Goal: Information Seeking & Learning: Learn about a topic

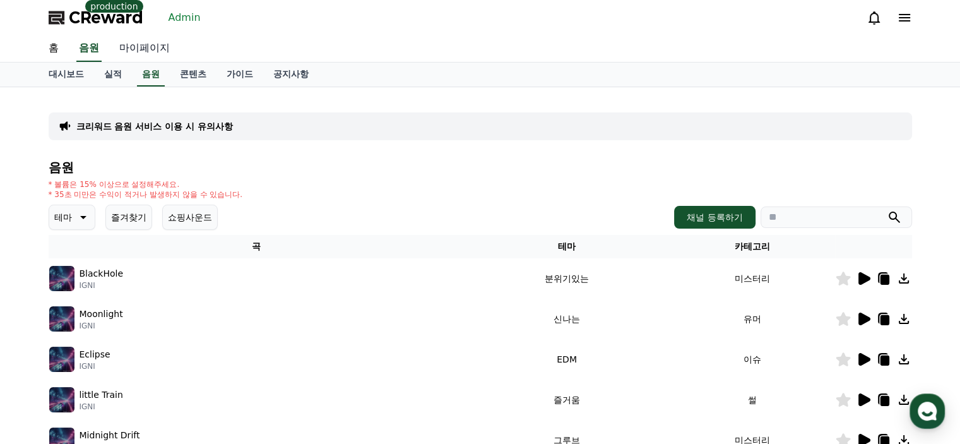
click at [142, 46] on link "마이페이지" at bounding box center [144, 48] width 71 height 27
select select "**********"
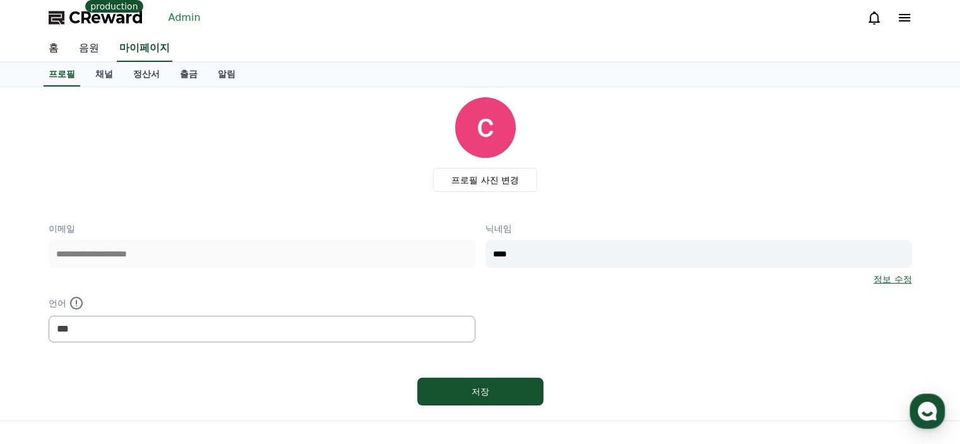
click at [80, 47] on link "음원" at bounding box center [89, 48] width 40 height 27
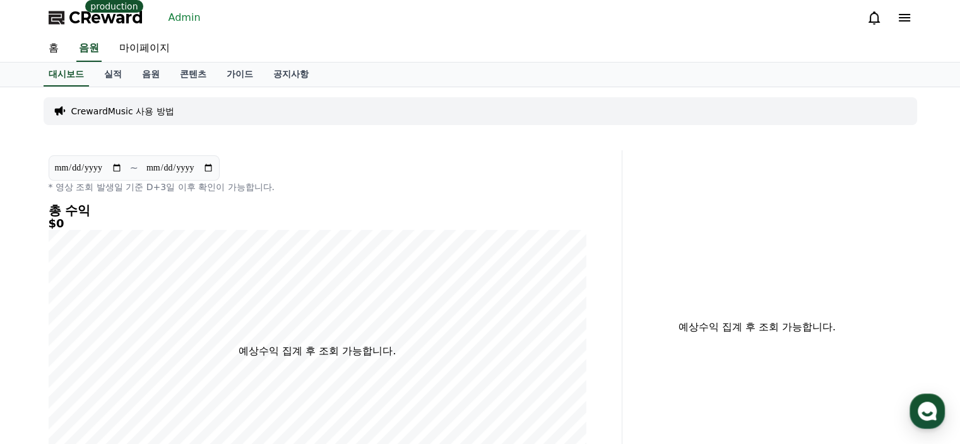
click at [172, 15] on link "Admin" at bounding box center [184, 18] width 42 height 20
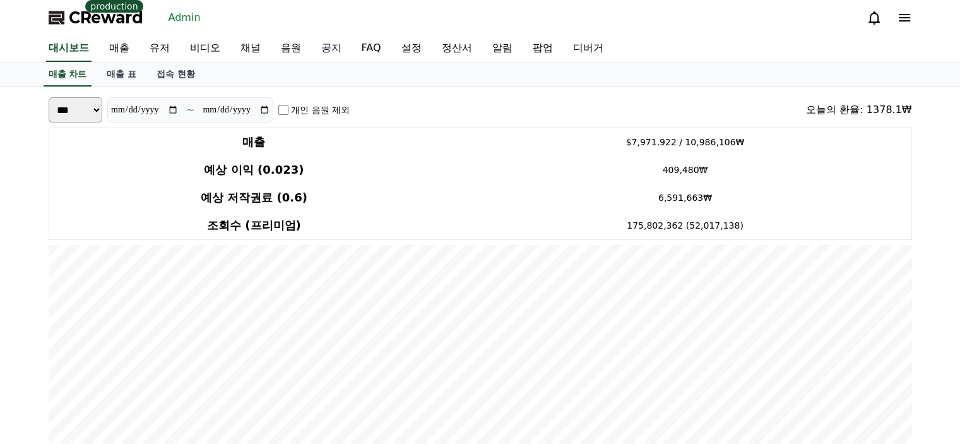
click at [324, 56] on link "공지" at bounding box center [331, 48] width 40 height 27
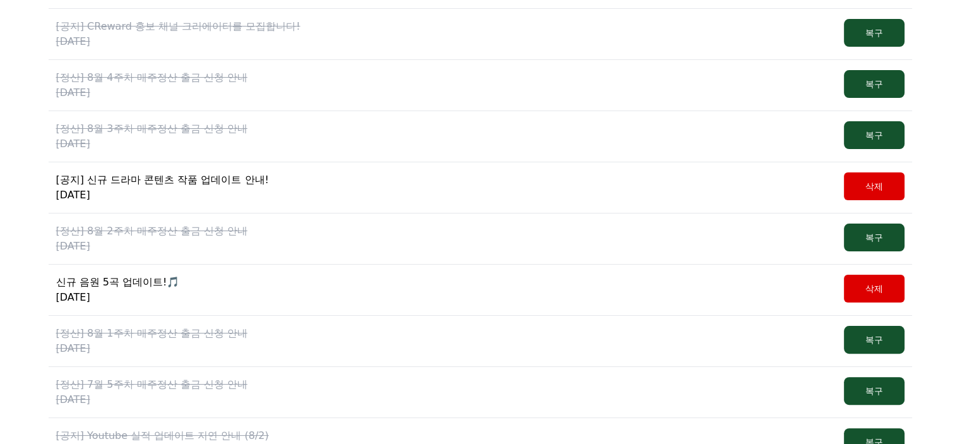
scroll to position [252, 0]
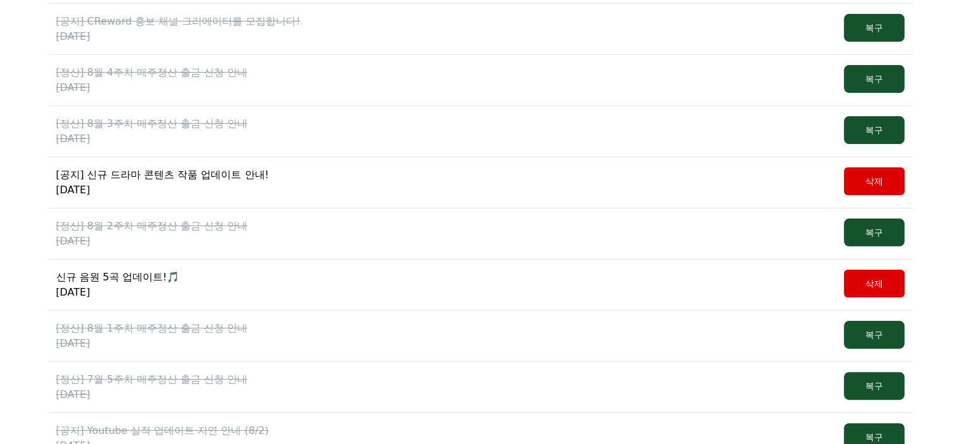
click at [119, 274] on p "신규 음원 5곡 업데이트!🎵" at bounding box center [118, 276] width 124 height 15
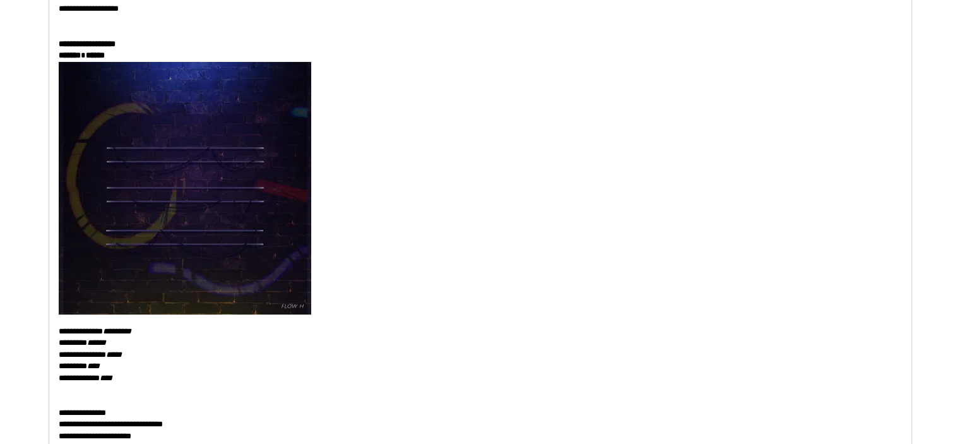
scroll to position [252, 0]
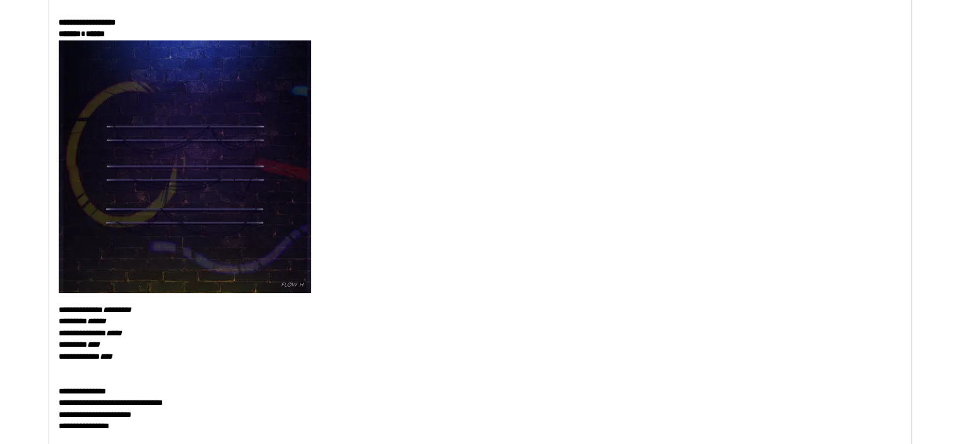
click at [274, 253] on img at bounding box center [185, 166] width 252 height 252
click at [333, 245] on p at bounding box center [480, 166] width 843 height 252
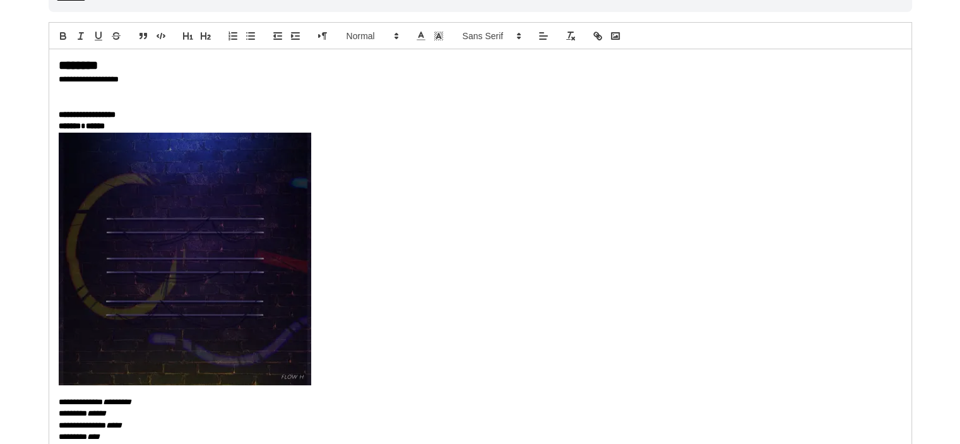
scroll to position [63, 0]
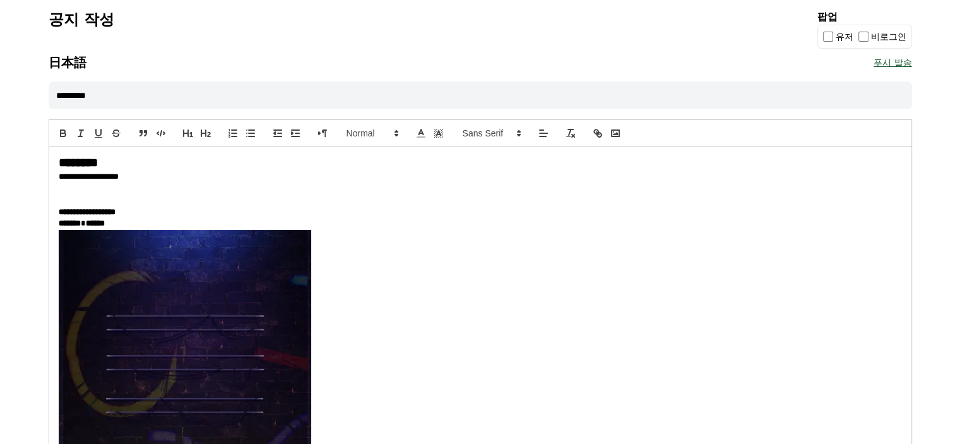
click at [181, 222] on p "******* ******" at bounding box center [480, 223] width 843 height 11
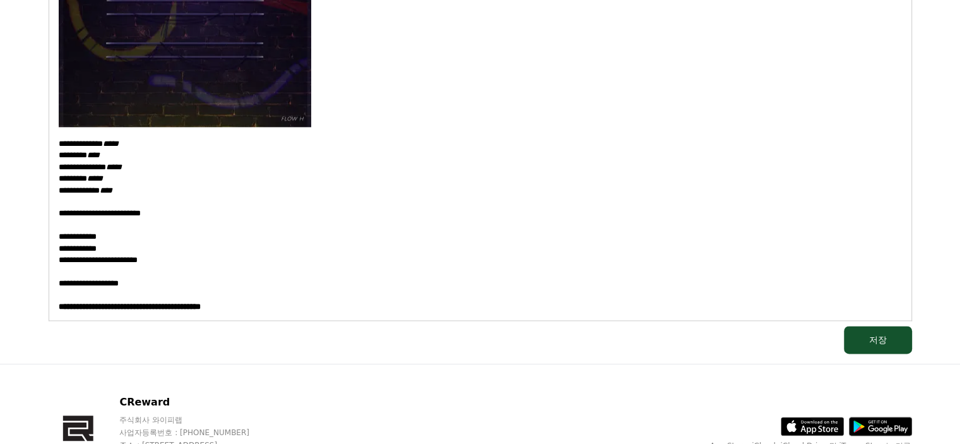
scroll to position [1704, 0]
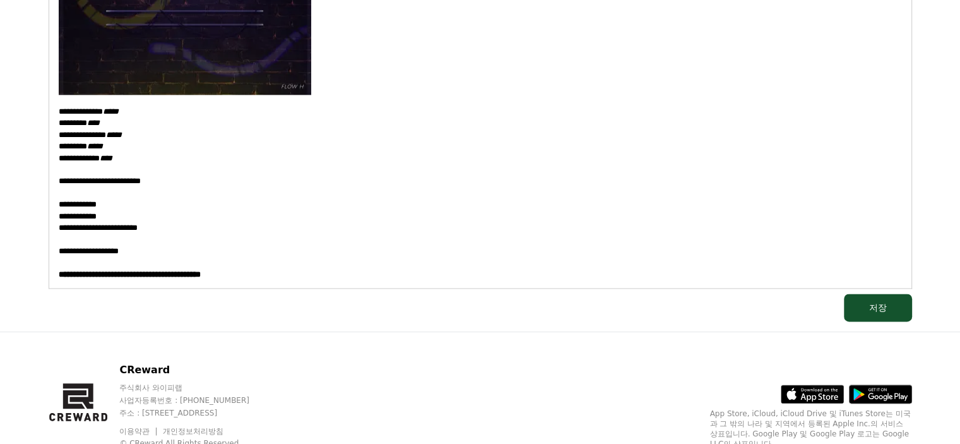
click at [492, 313] on div "저장" at bounding box center [480, 307] width 863 height 28
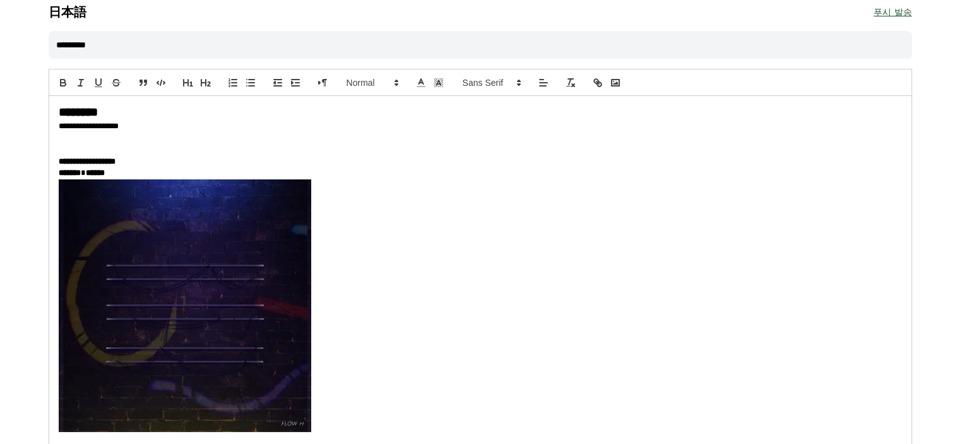
scroll to position [0, 0]
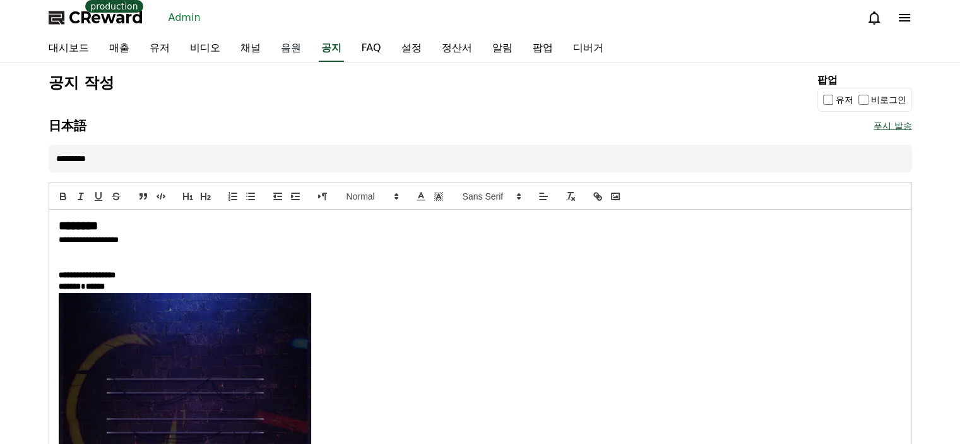
click at [290, 49] on link "음원" at bounding box center [291, 48] width 40 height 27
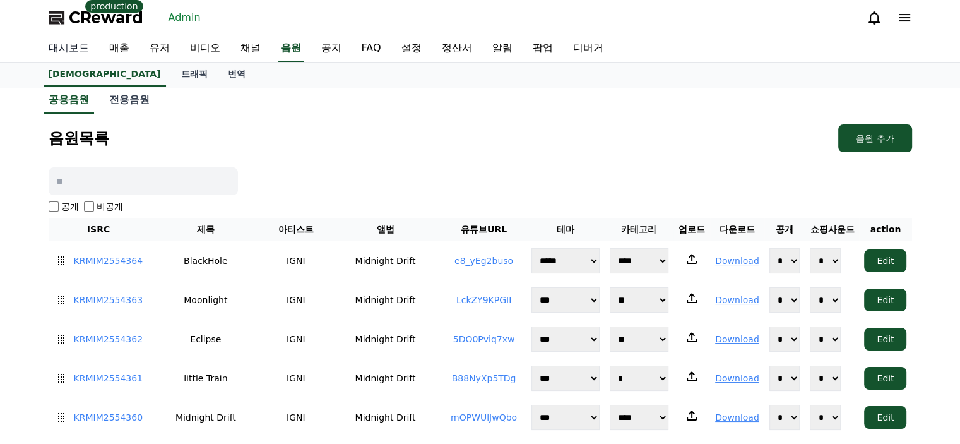
click at [76, 49] on link "대시보드" at bounding box center [68, 48] width 61 height 27
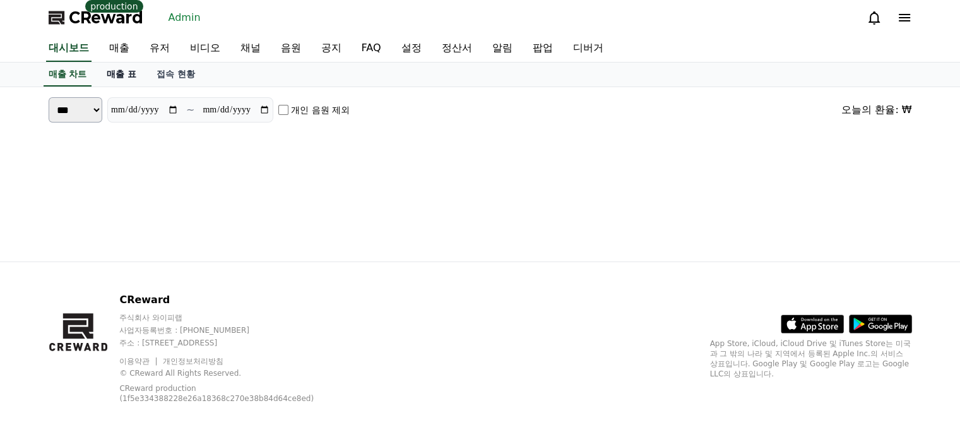
click at [118, 71] on link "매출 표" at bounding box center [122, 74] width 50 height 24
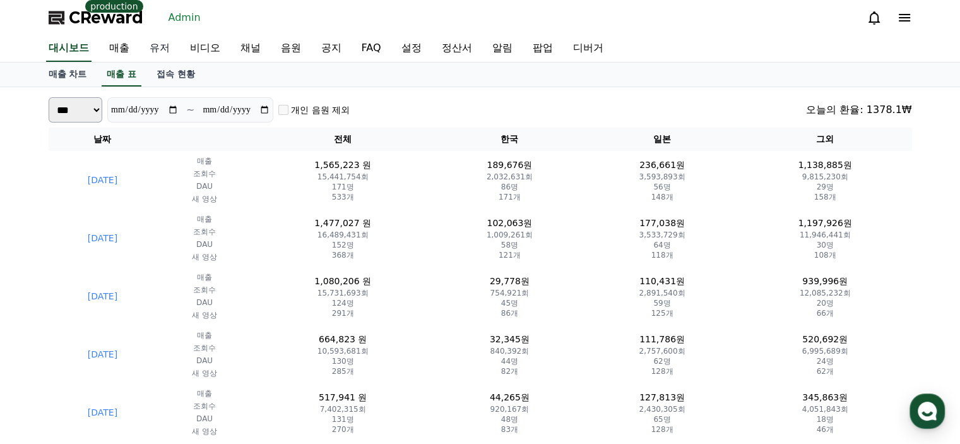
click at [161, 52] on link "유저" at bounding box center [159, 48] width 40 height 27
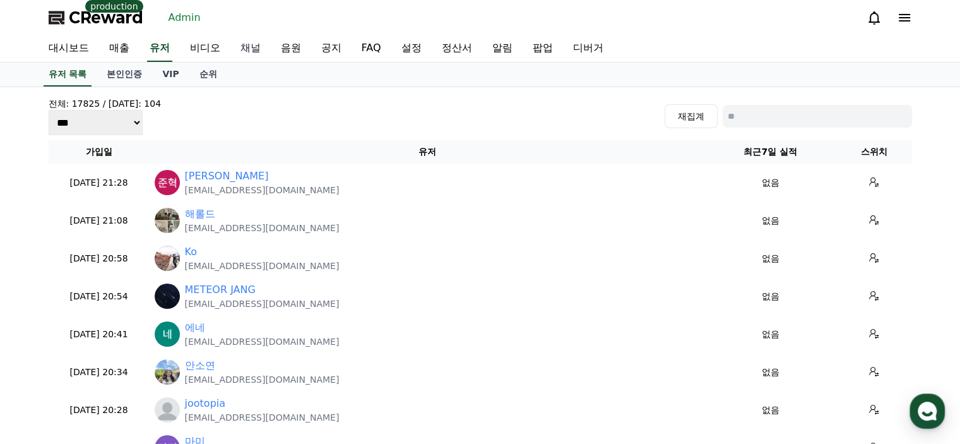
click at [239, 50] on link "채널" at bounding box center [250, 48] width 40 height 27
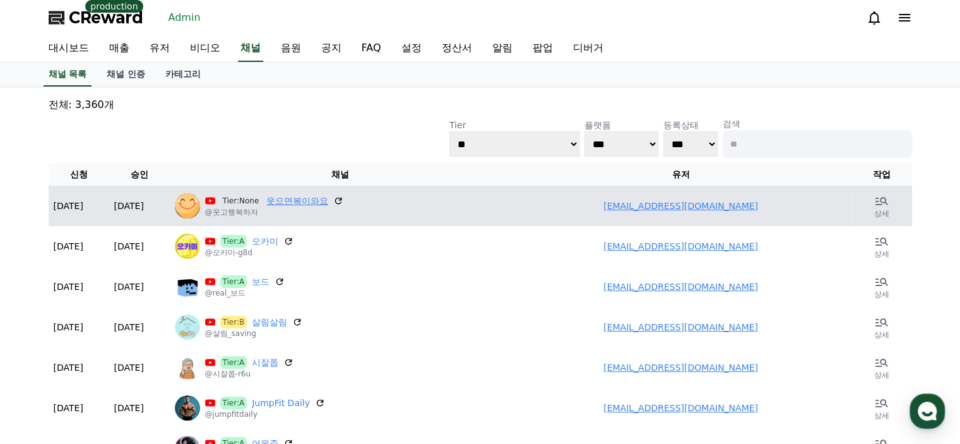
click at [295, 199] on link "웃으면복이와요" at bounding box center [297, 200] width 62 height 13
click at [878, 204] on icon at bounding box center [881, 200] width 15 height 15
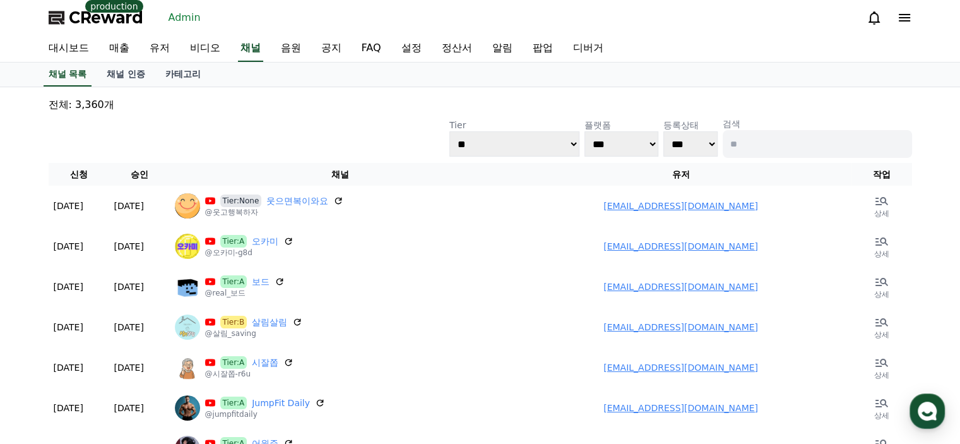
click at [333, 129] on div "**********" at bounding box center [480, 137] width 863 height 40
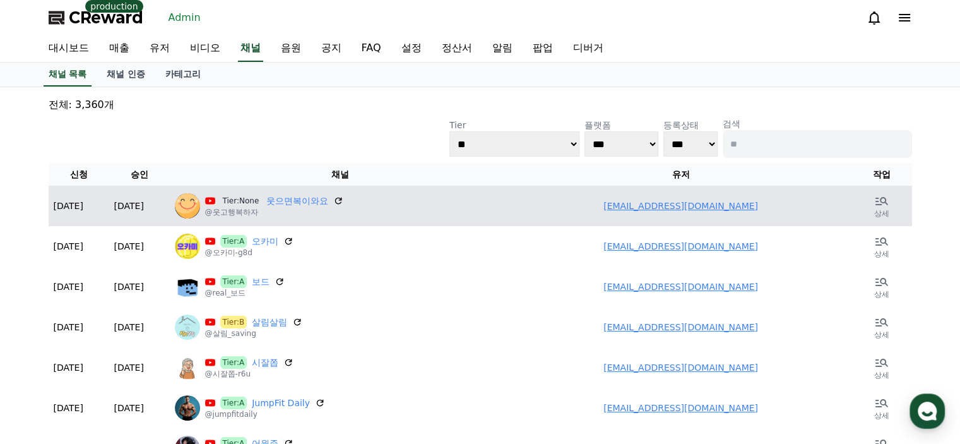
click at [647, 207] on link "aoaltlqk@naver.com" at bounding box center [680, 206] width 155 height 10
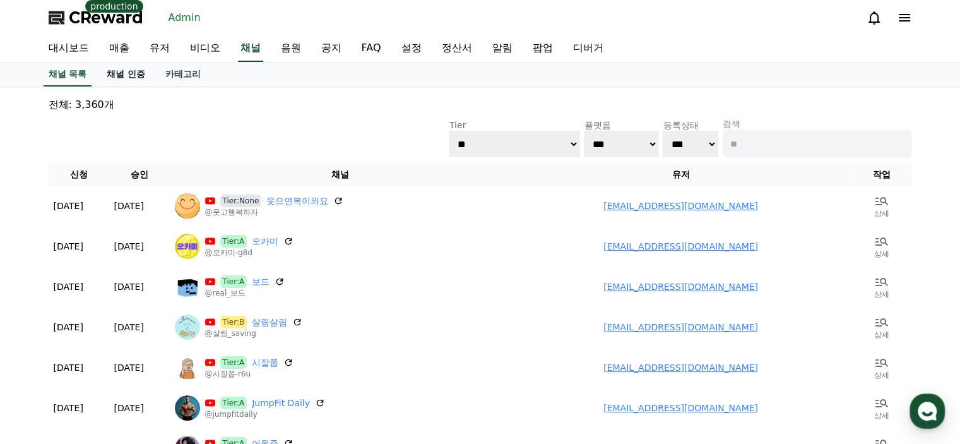
click at [141, 81] on link "채널 인증" at bounding box center [126, 74] width 59 height 24
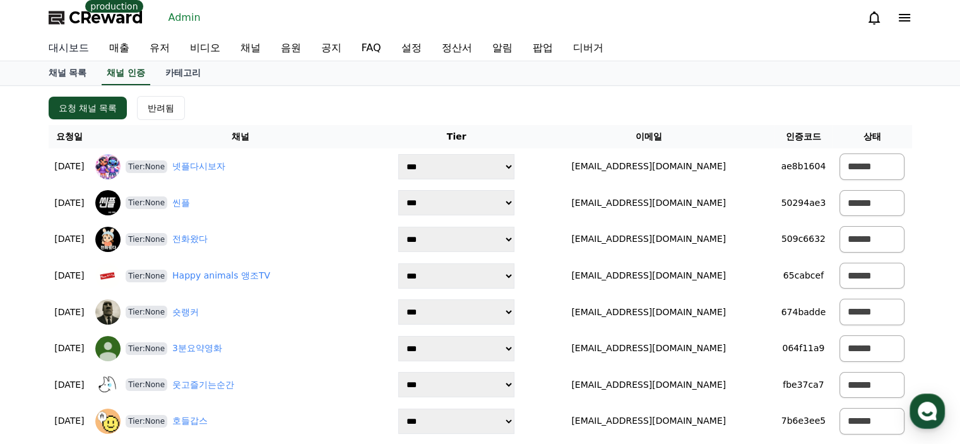
click at [64, 40] on link "대시보드" at bounding box center [68, 47] width 61 height 25
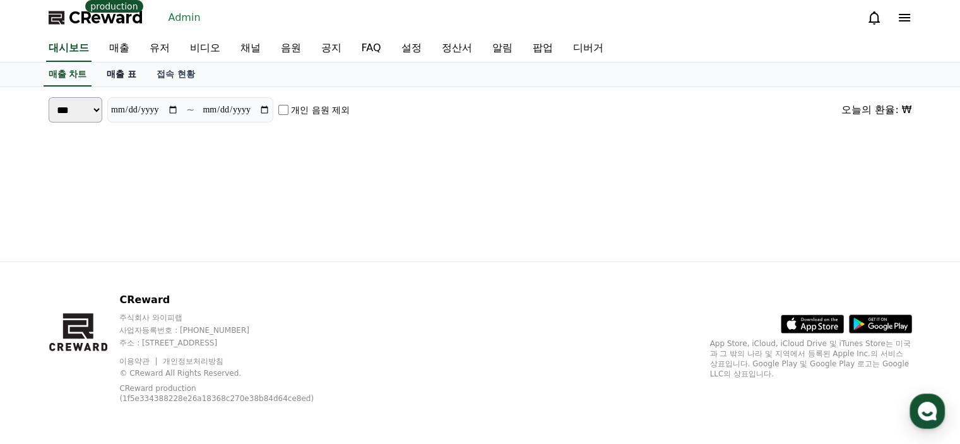
click at [113, 62] on link "매출 표" at bounding box center [122, 74] width 50 height 24
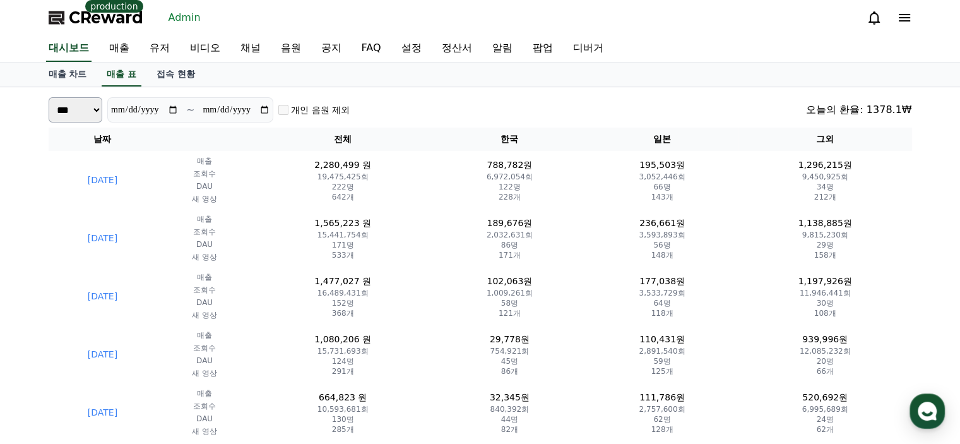
click at [372, 102] on div "**********" at bounding box center [480, 109] width 863 height 25
click at [313, 136] on th "전체" at bounding box center [342, 138] width 181 height 23
click at [172, 52] on link "유저" at bounding box center [159, 48] width 40 height 27
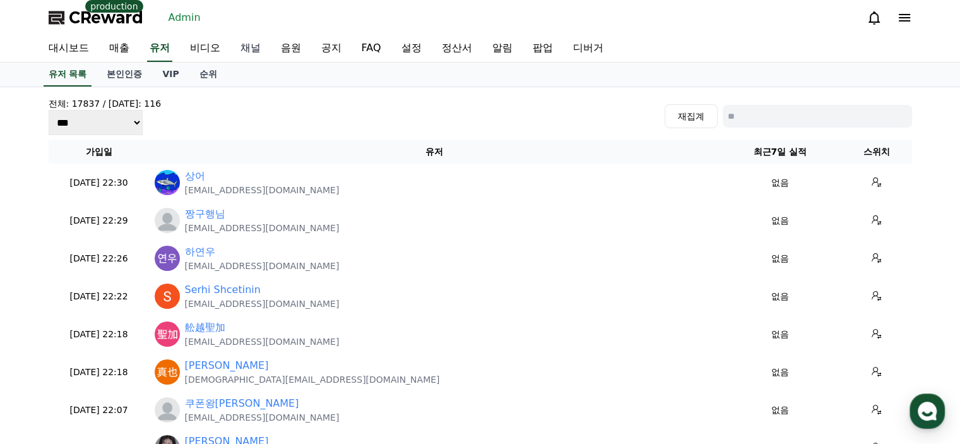
click at [251, 47] on link "채널" at bounding box center [250, 48] width 40 height 27
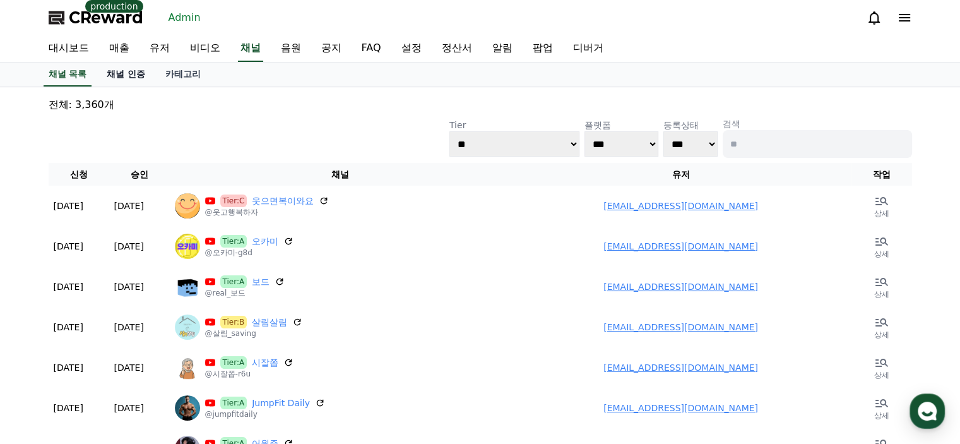
click at [129, 80] on link "채널 인증" at bounding box center [126, 74] width 59 height 24
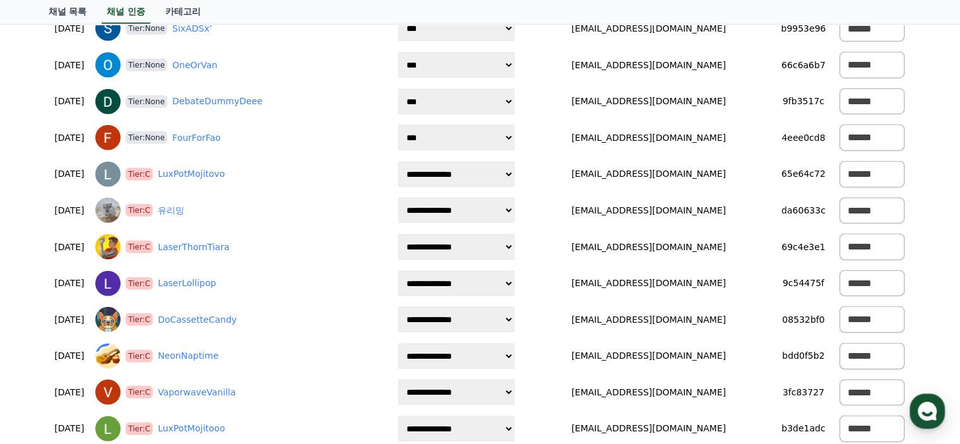
scroll to position [3674, 0]
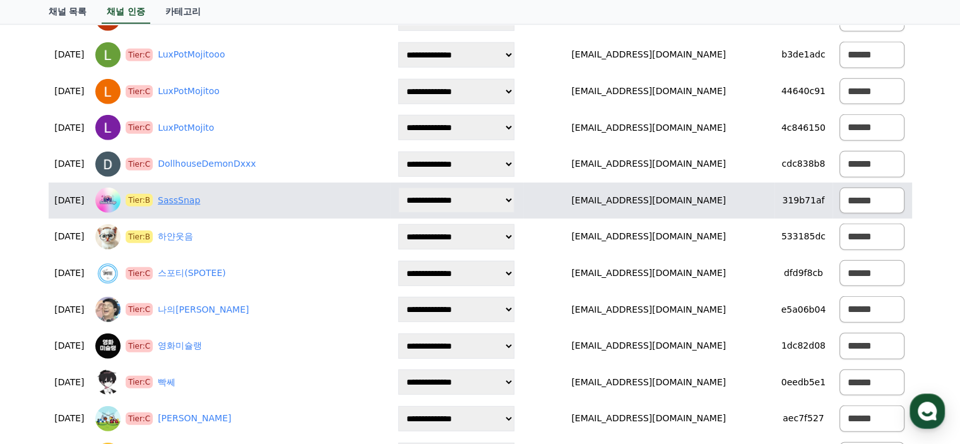
click at [200, 199] on link "SassSnap" at bounding box center [179, 200] width 42 height 13
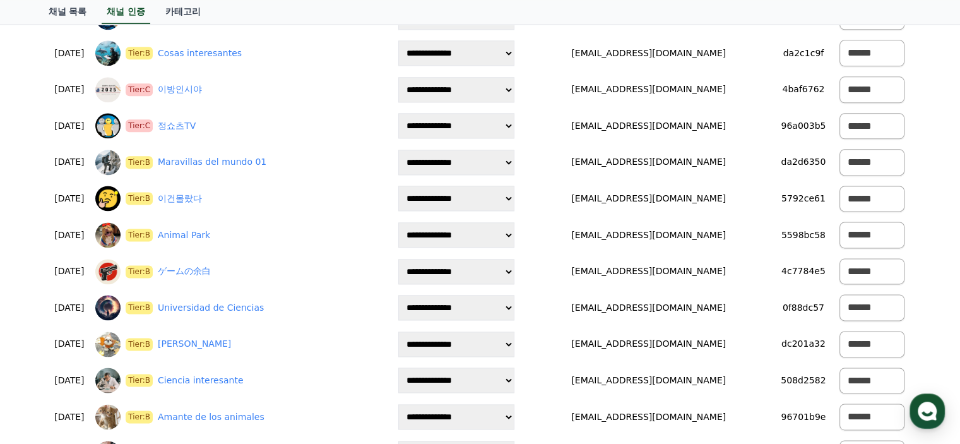
scroll to position [6607, 0]
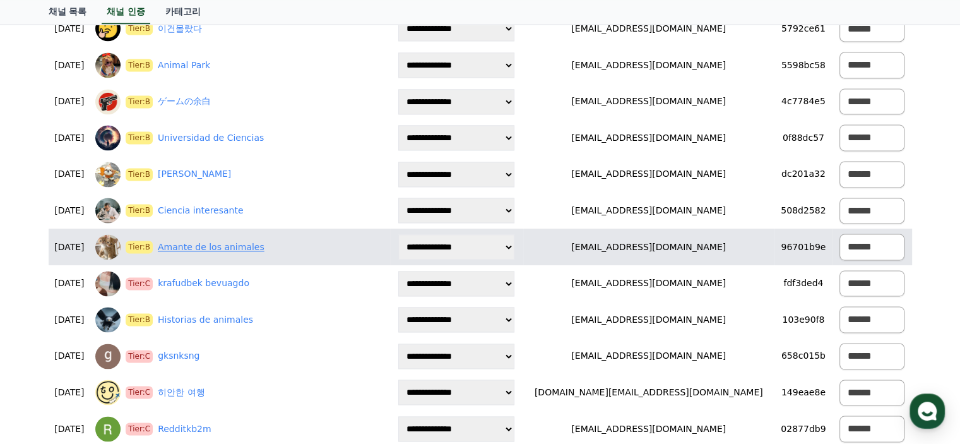
click at [237, 247] on link "Amante de los animales" at bounding box center [211, 246] width 107 height 13
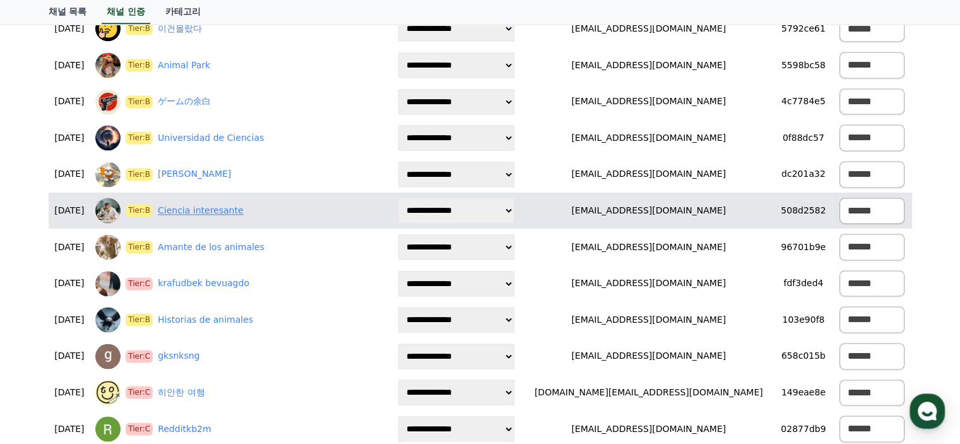
click at [244, 209] on link "Ciencia interesante" at bounding box center [201, 210] width 86 height 13
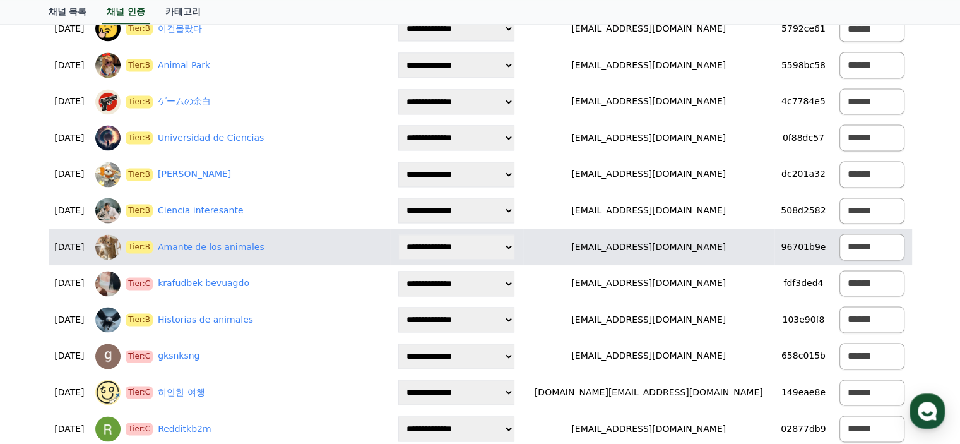
click at [663, 244] on td "13783775991@163.com" at bounding box center [648, 246] width 251 height 37
copy tr "13783775991@163.com"
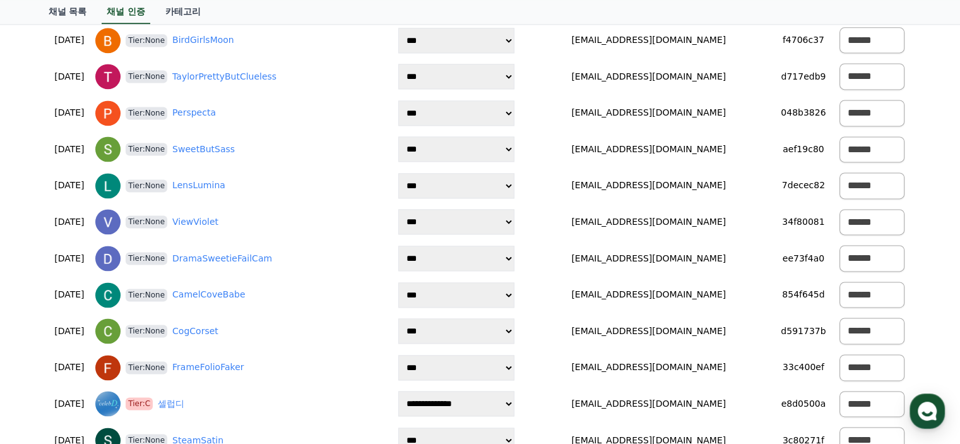
scroll to position [0, 0]
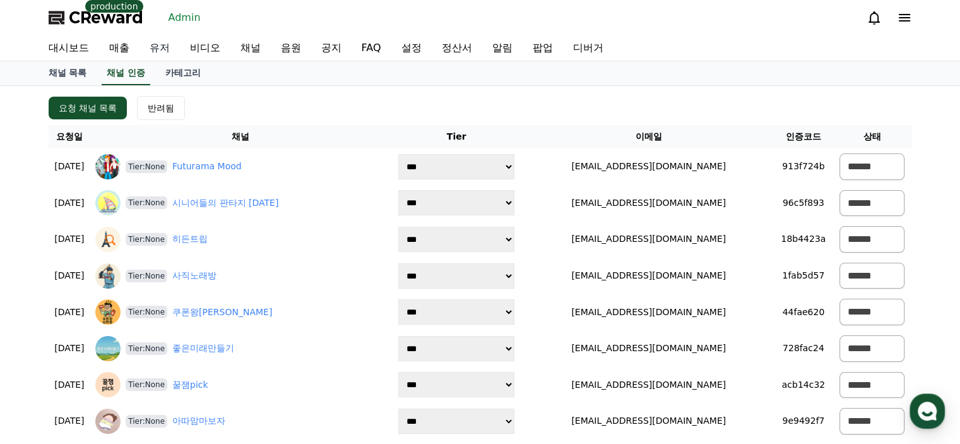
click at [161, 46] on link "유저" at bounding box center [159, 47] width 40 height 25
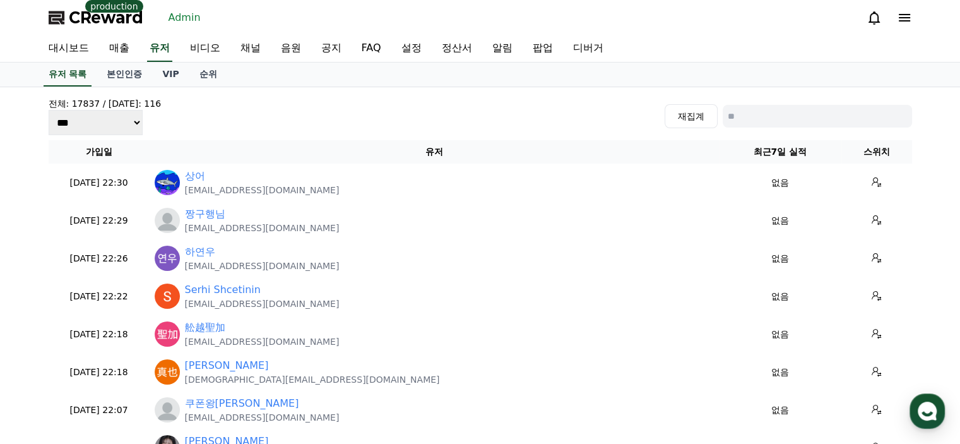
click at [753, 120] on input at bounding box center [817, 116] width 189 height 23
paste input "**********"
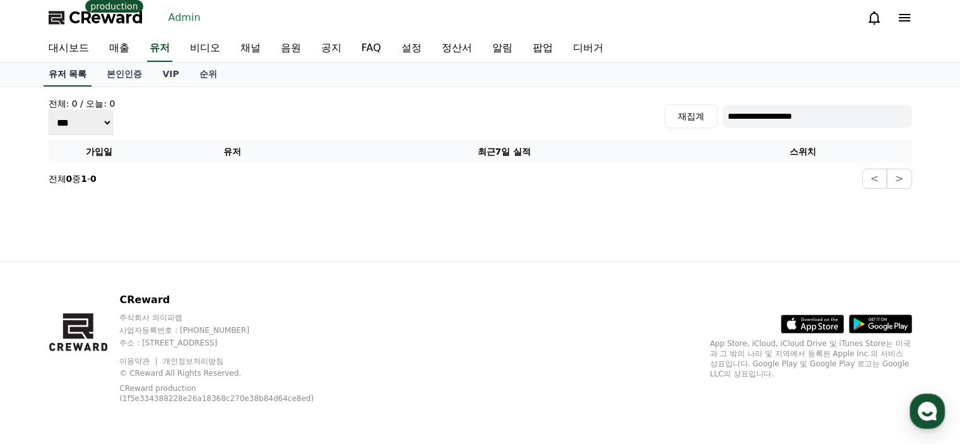
click at [61, 76] on link "유저 목록" at bounding box center [68, 74] width 49 height 24
click at [825, 113] on input "**********" at bounding box center [817, 116] width 189 height 23
type input "**********"
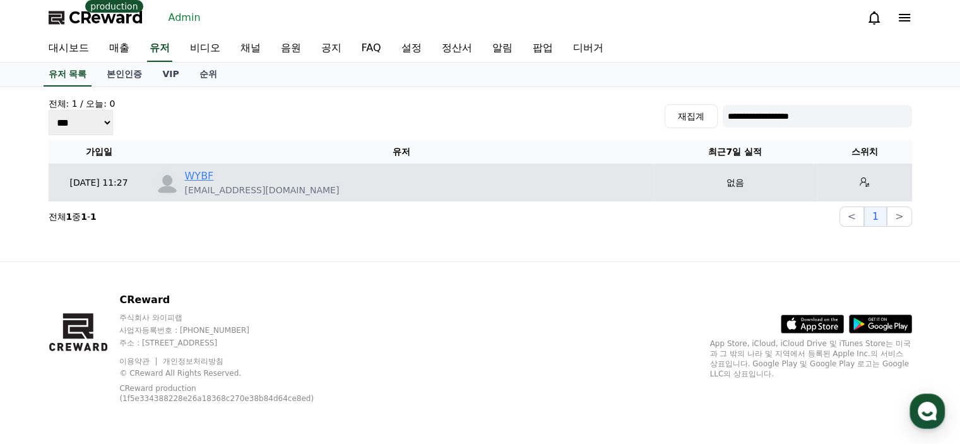
click at [197, 173] on link "WYBF" at bounding box center [199, 175] width 29 height 15
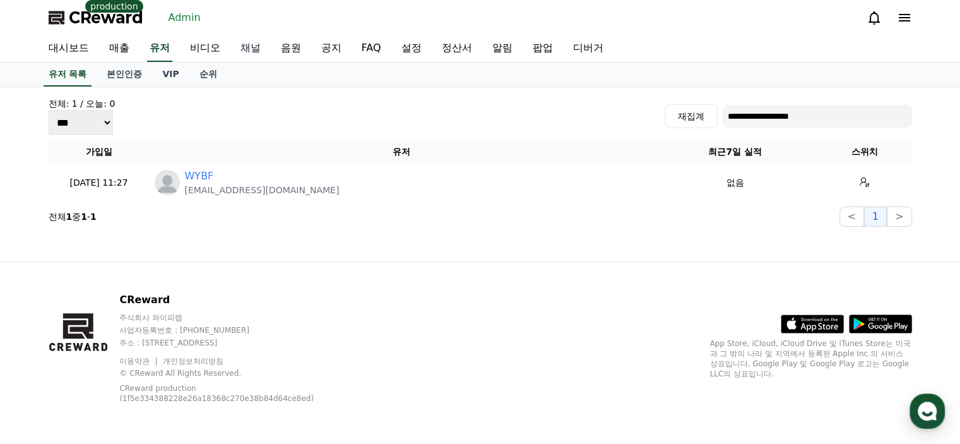
click at [256, 53] on link "채널" at bounding box center [250, 48] width 40 height 27
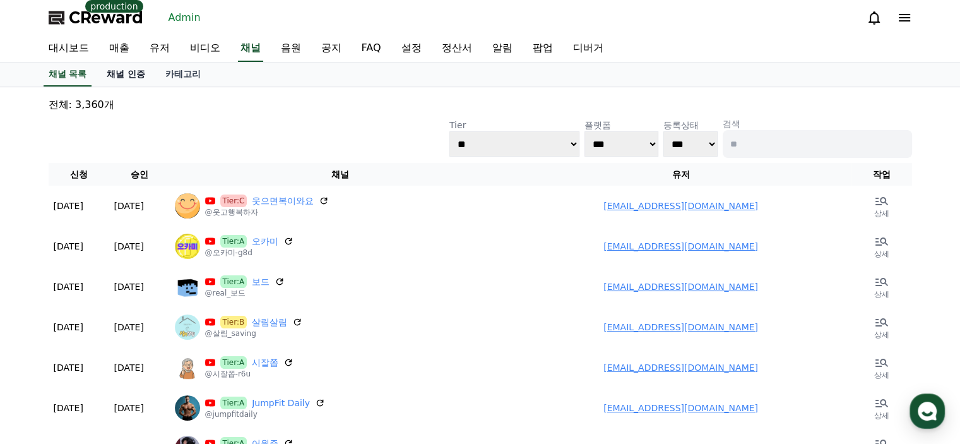
click at [118, 73] on link "채널 인증" at bounding box center [126, 74] width 59 height 24
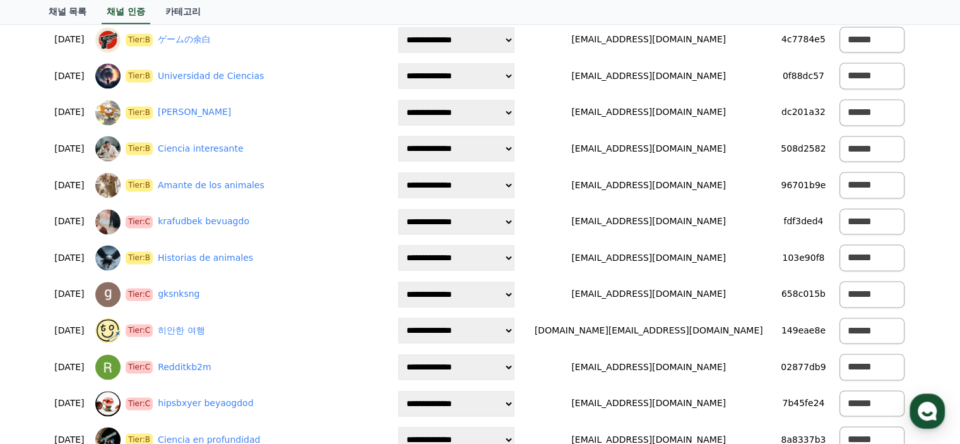
scroll to position [6741, 0]
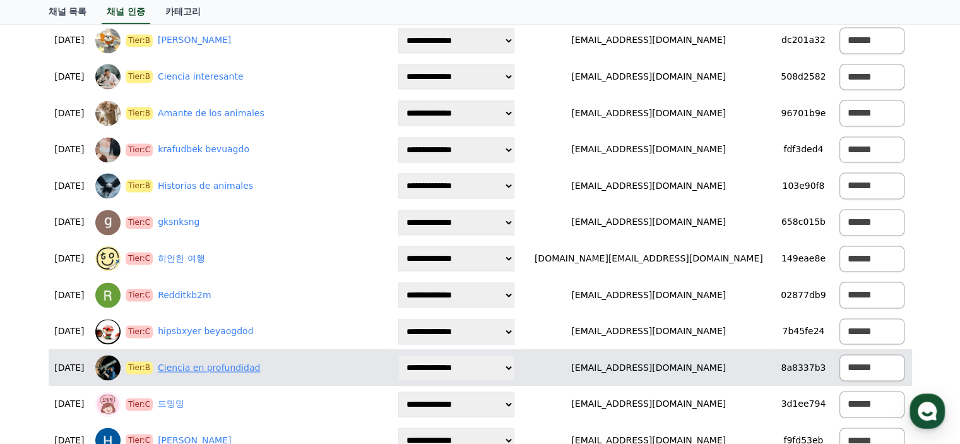
click at [260, 370] on link "Ciencia en profundidad" at bounding box center [209, 367] width 102 height 13
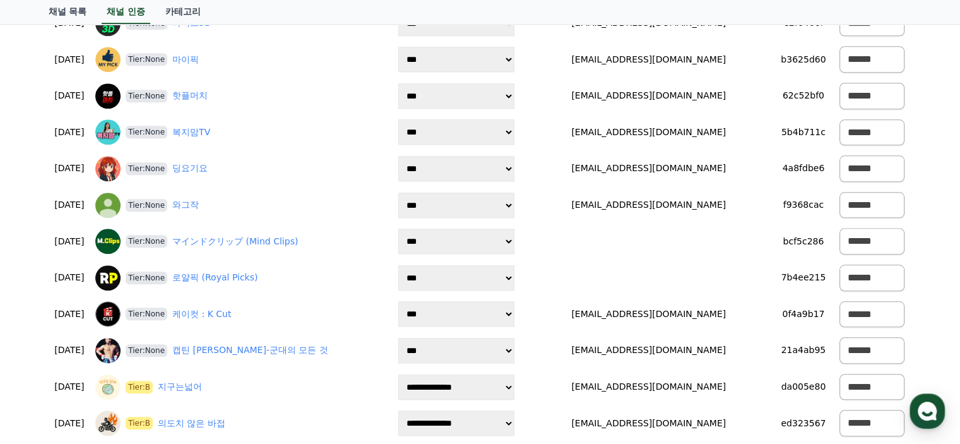
scroll to position [0, 0]
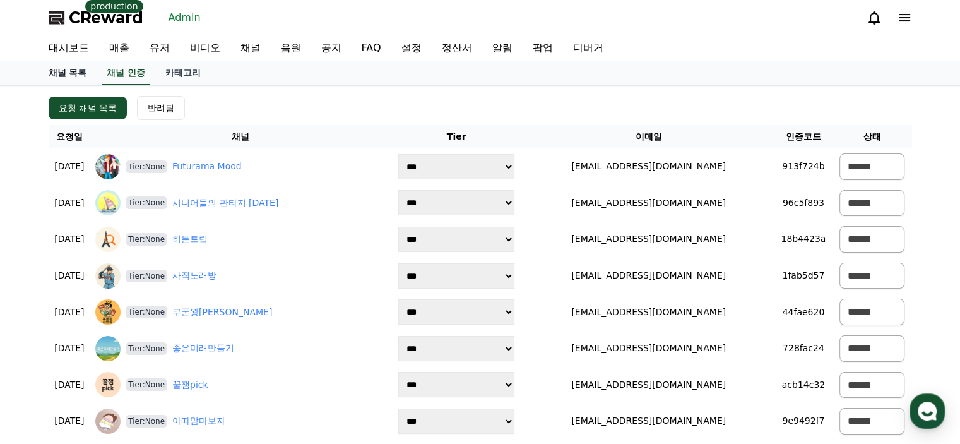
click at [81, 74] on link "채널 목록" at bounding box center [67, 73] width 59 height 24
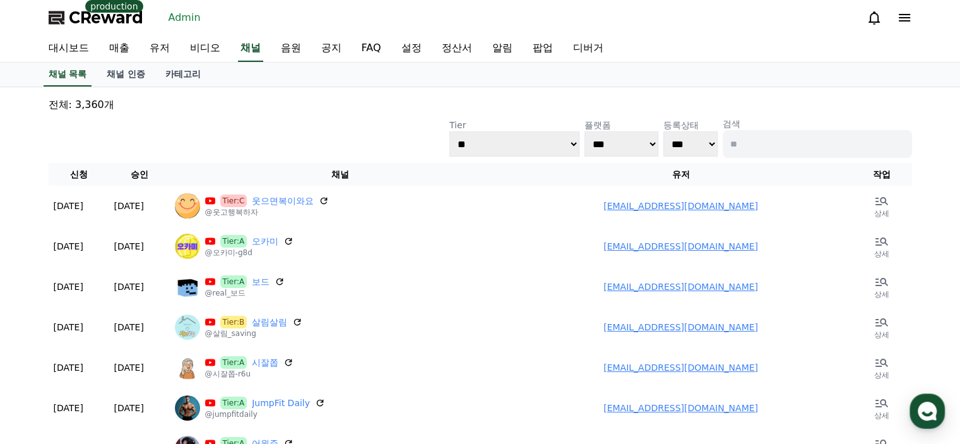
click at [533, 150] on select "**********" at bounding box center [514, 143] width 130 height 25
click at [449, 131] on select "**********" at bounding box center [514, 143] width 130 height 25
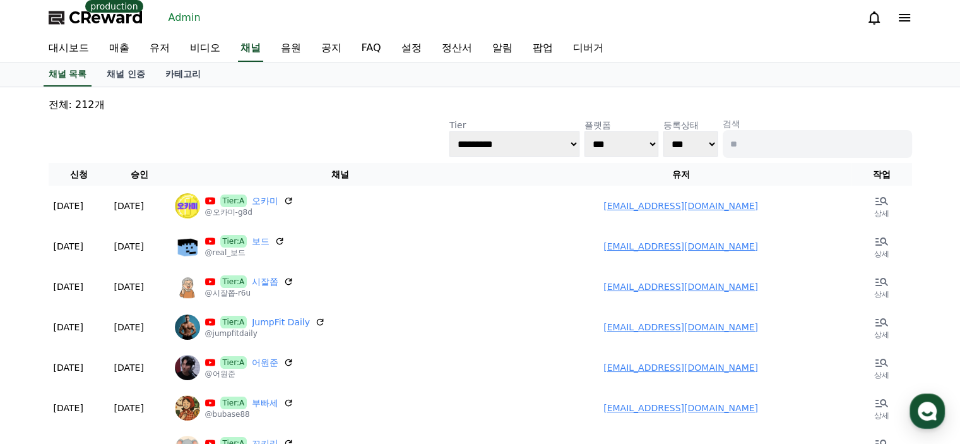
click at [338, 119] on div "**********" at bounding box center [480, 137] width 863 height 40
click at [495, 147] on select "**********" at bounding box center [514, 143] width 130 height 25
click at [449, 131] on select "**********" at bounding box center [514, 143] width 130 height 25
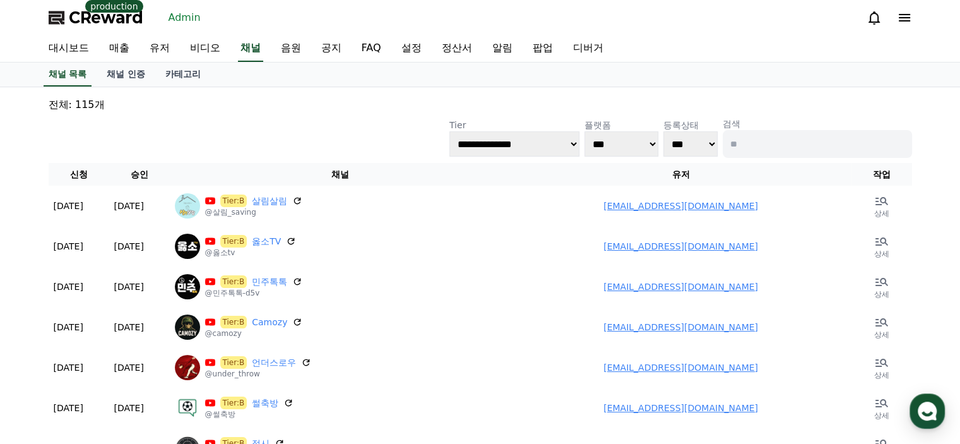
drag, startPoint x: 369, startPoint y: 143, endPoint x: 485, endPoint y: 148, distance: 116.8
click at [370, 143] on div "**********" at bounding box center [480, 137] width 863 height 40
click at [509, 147] on select "**********" at bounding box center [514, 143] width 130 height 25
select select "*"
click at [449, 131] on select "**********" at bounding box center [514, 143] width 130 height 25
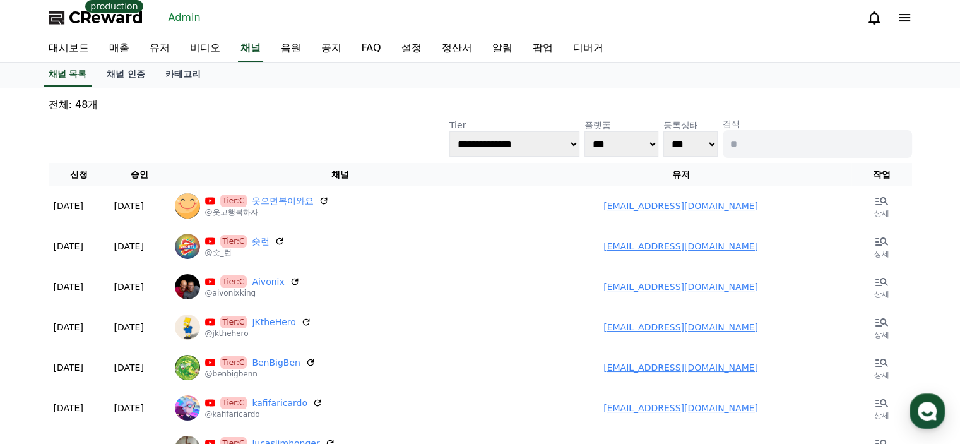
click at [299, 134] on div "**********" at bounding box center [480, 137] width 863 height 40
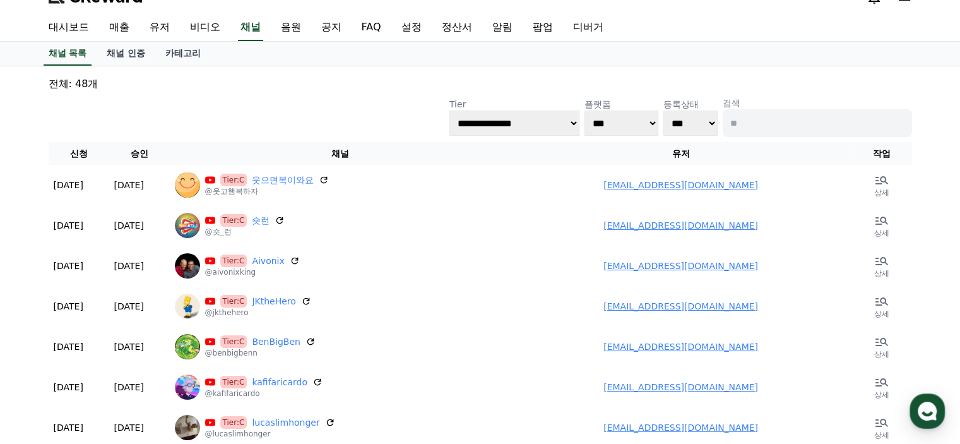
scroll to position [4, 0]
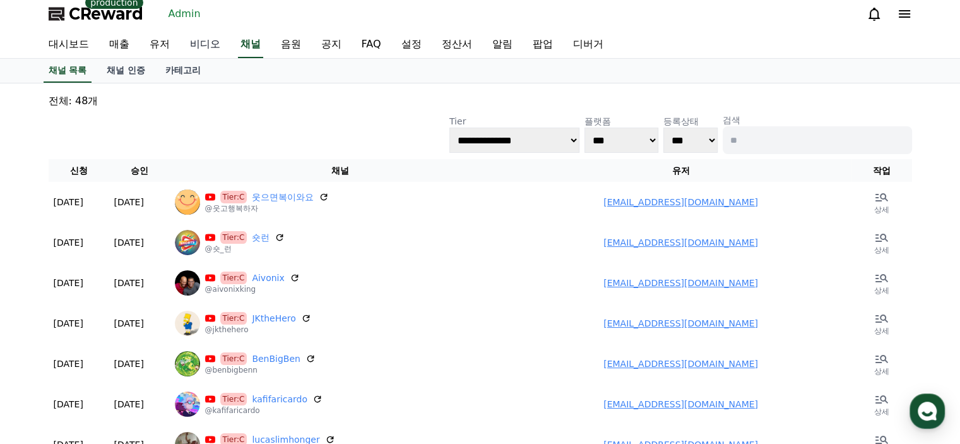
click at [187, 37] on link "비디오" at bounding box center [205, 45] width 50 height 27
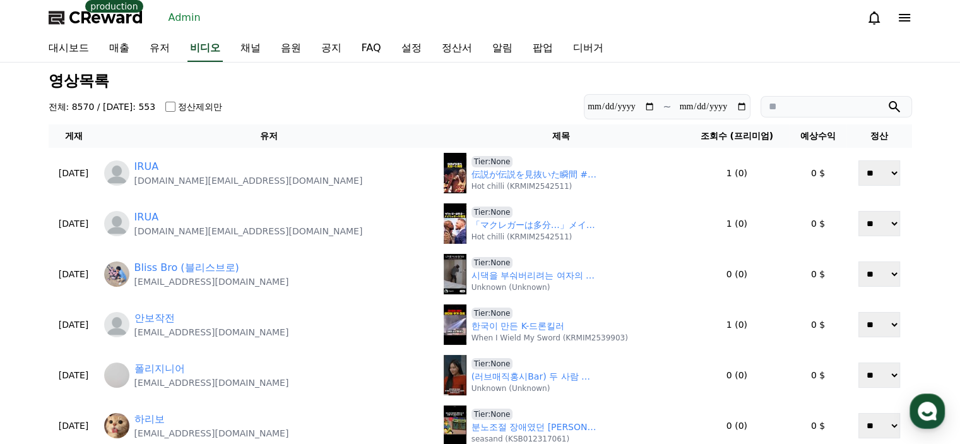
click at [347, 114] on section "**********" at bounding box center [480, 106] width 863 height 25
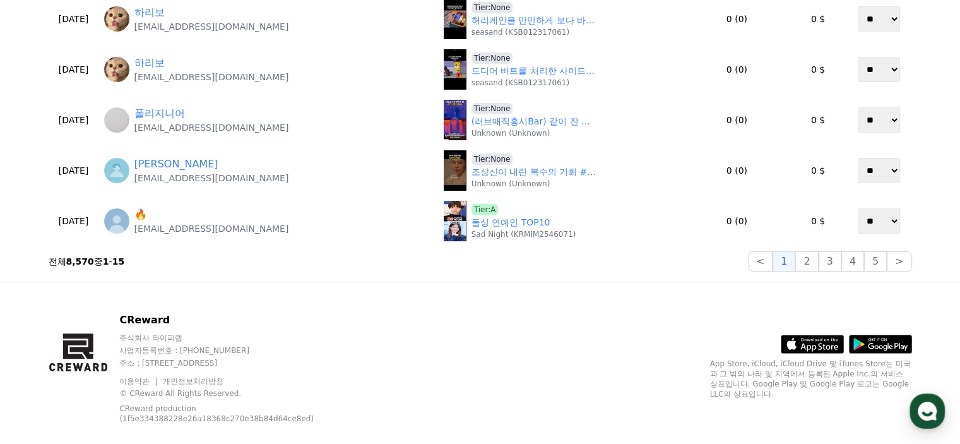
scroll to position [660, 0]
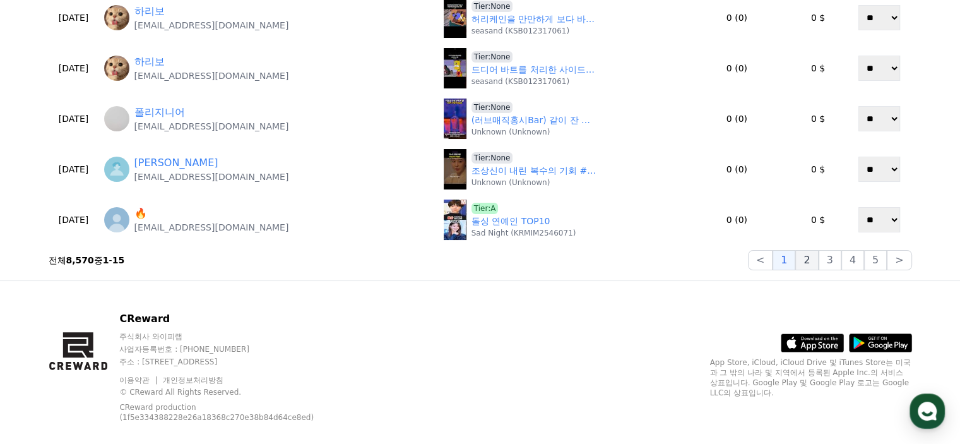
click at [818, 258] on button "2" at bounding box center [806, 260] width 23 height 20
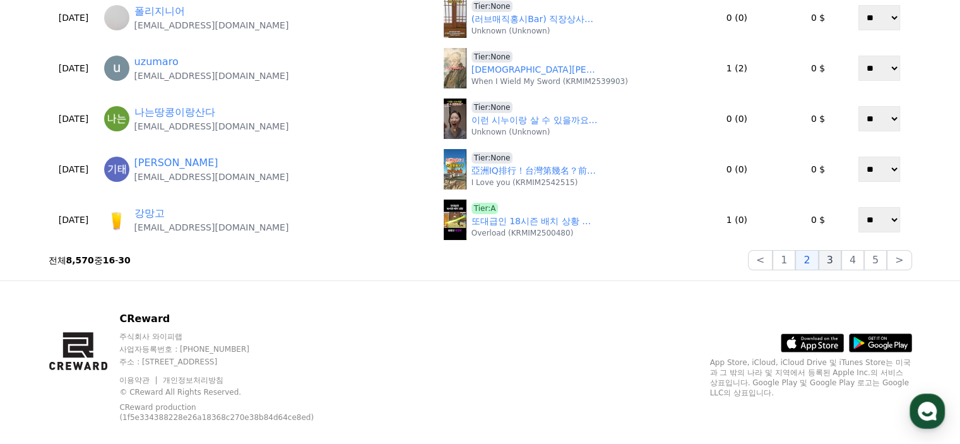
click at [838, 264] on button "3" at bounding box center [830, 260] width 23 height 20
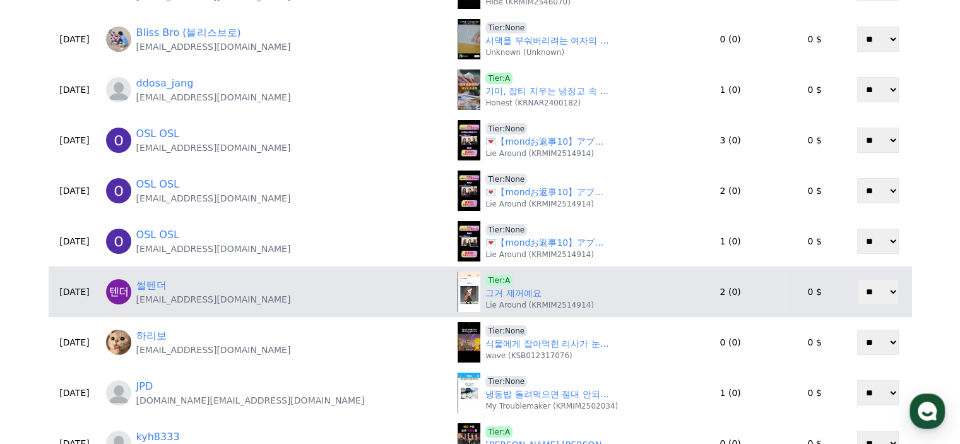
scroll to position [408, 0]
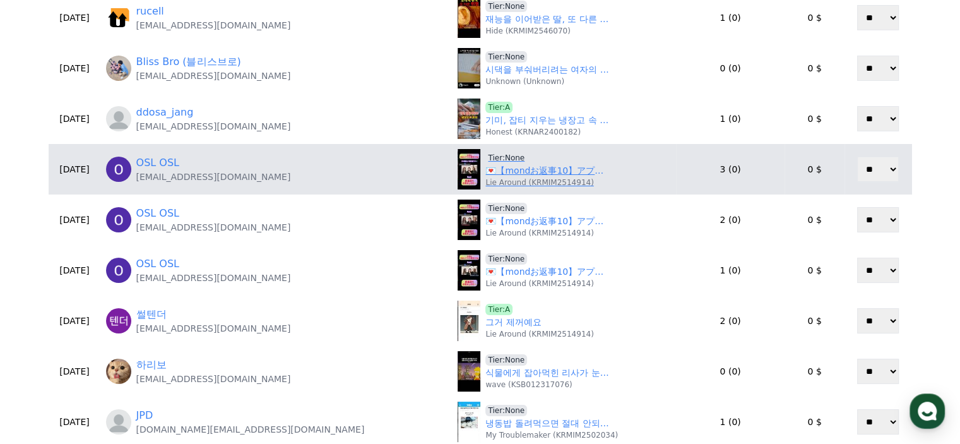
click at [485, 154] on span "Tier:None" at bounding box center [506, 157] width 42 height 11
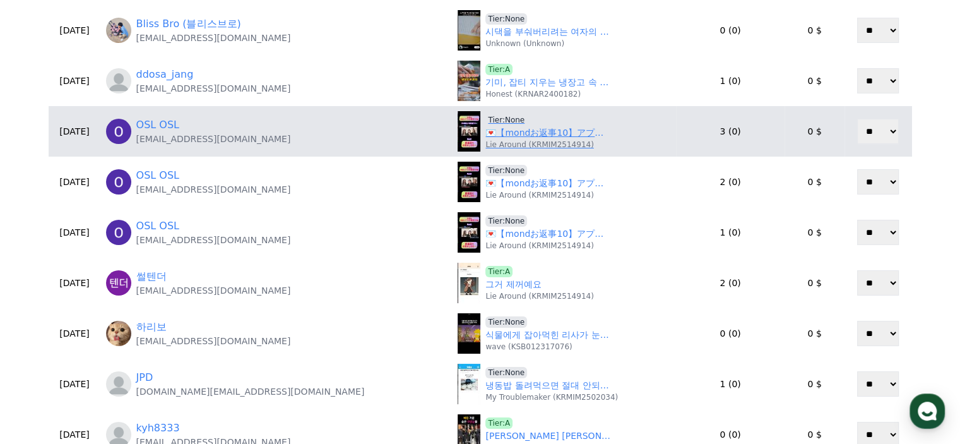
scroll to position [534, 0]
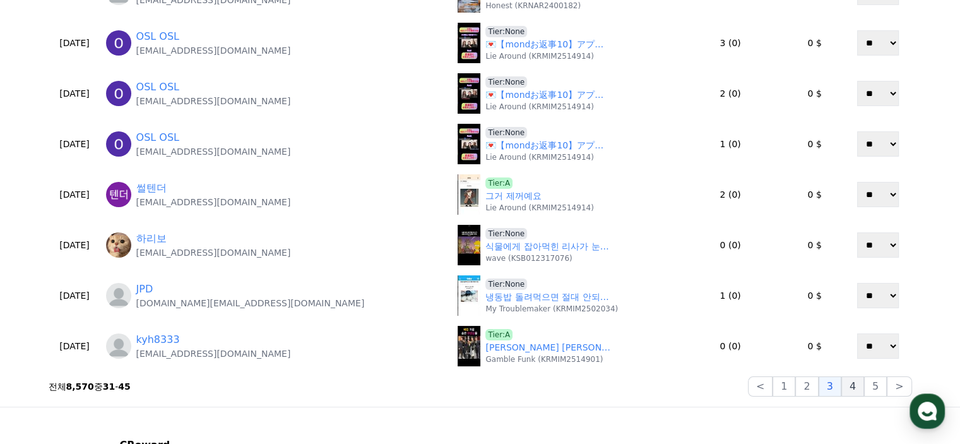
click at [848, 387] on button "4" at bounding box center [852, 386] width 23 height 20
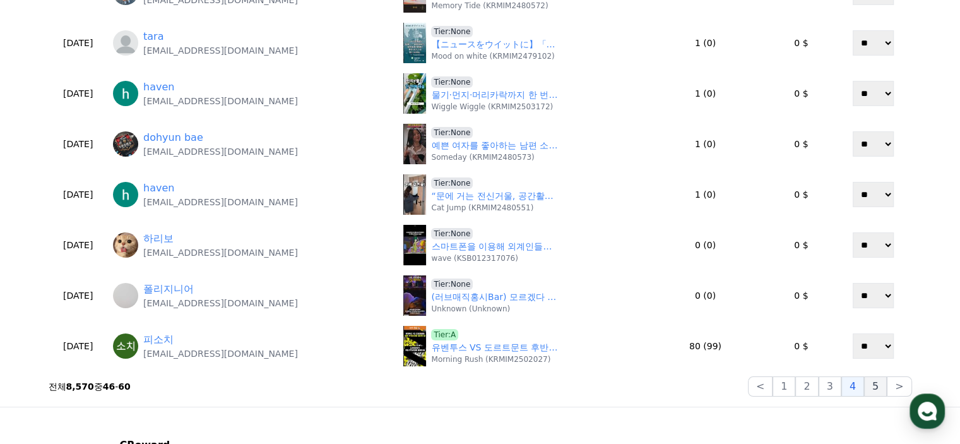
click at [871, 381] on button "5" at bounding box center [875, 386] width 23 height 20
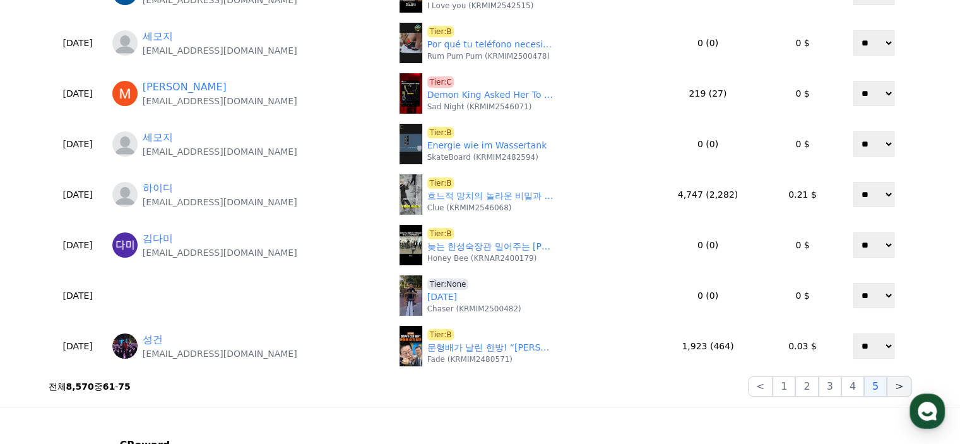
click at [892, 383] on button ">" at bounding box center [899, 386] width 25 height 20
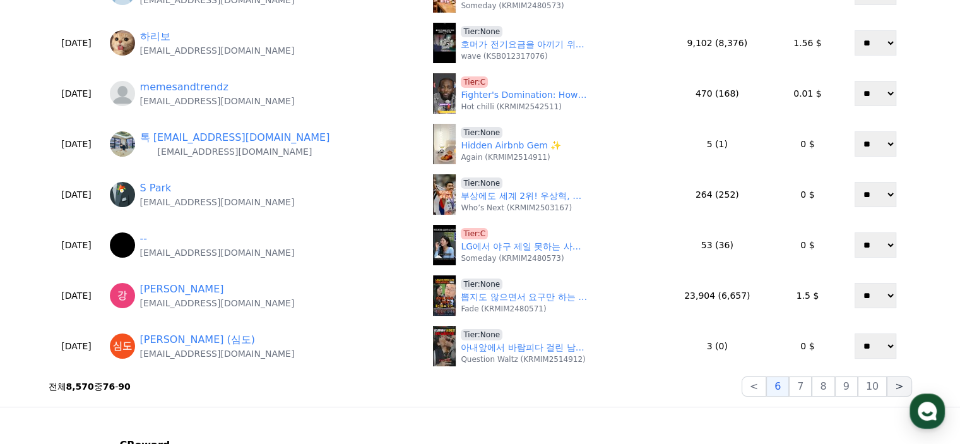
click at [902, 384] on button ">" at bounding box center [899, 386] width 25 height 20
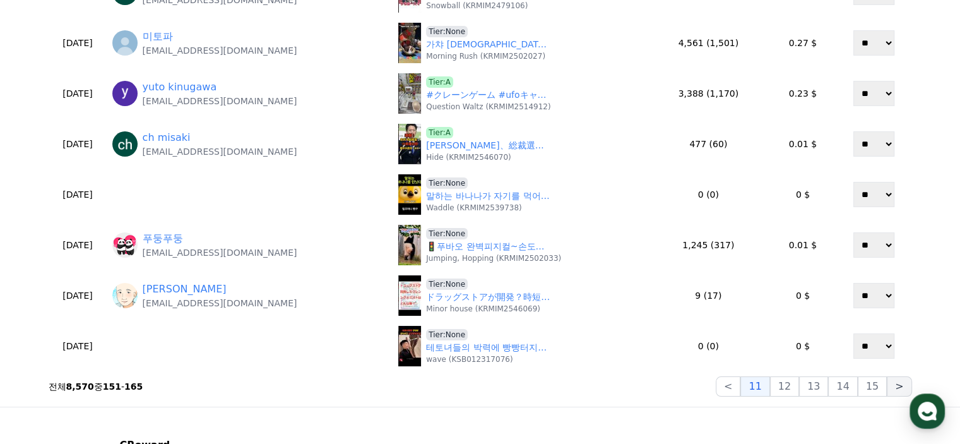
click at [902, 384] on button ">" at bounding box center [899, 386] width 25 height 20
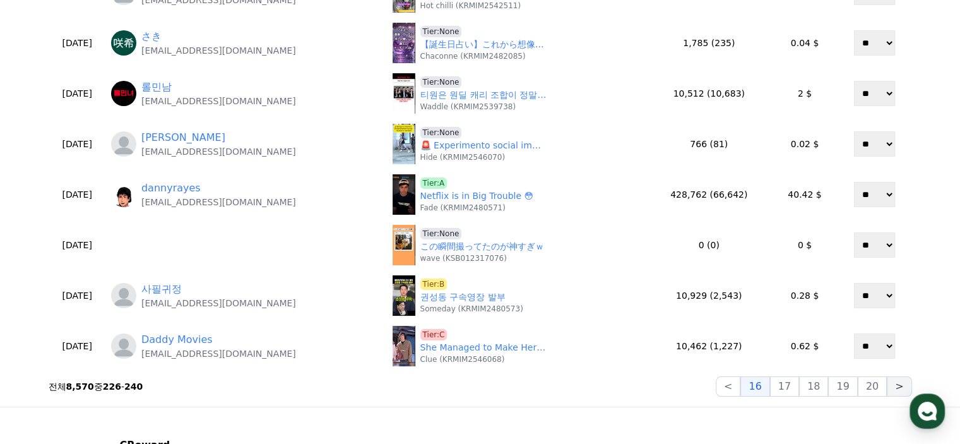
click at [902, 384] on button ">" at bounding box center [899, 386] width 25 height 20
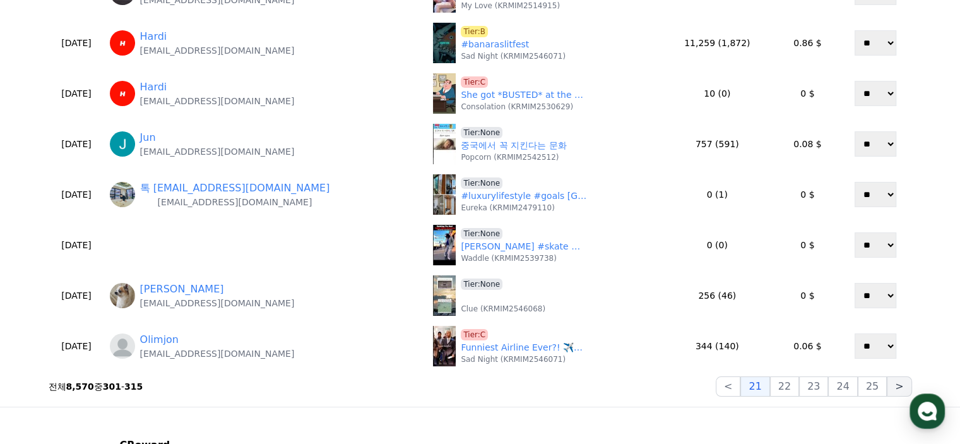
click at [902, 384] on button ">" at bounding box center [899, 386] width 25 height 20
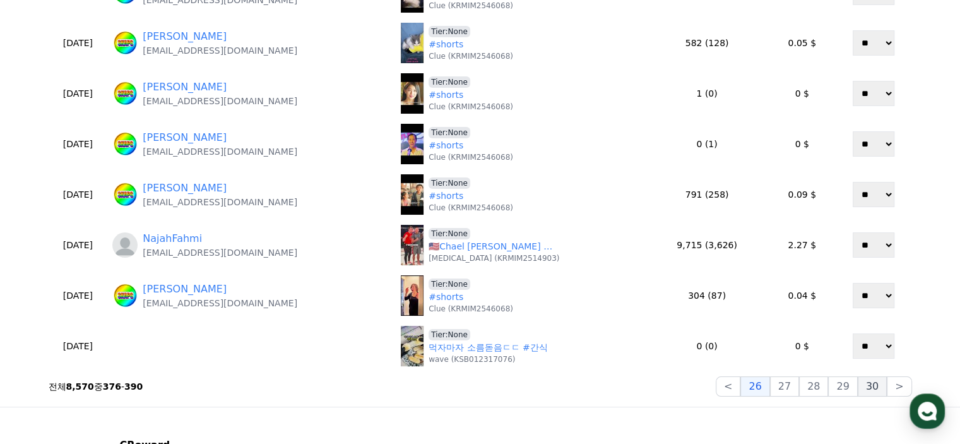
click at [880, 387] on button "30" at bounding box center [872, 386] width 29 height 20
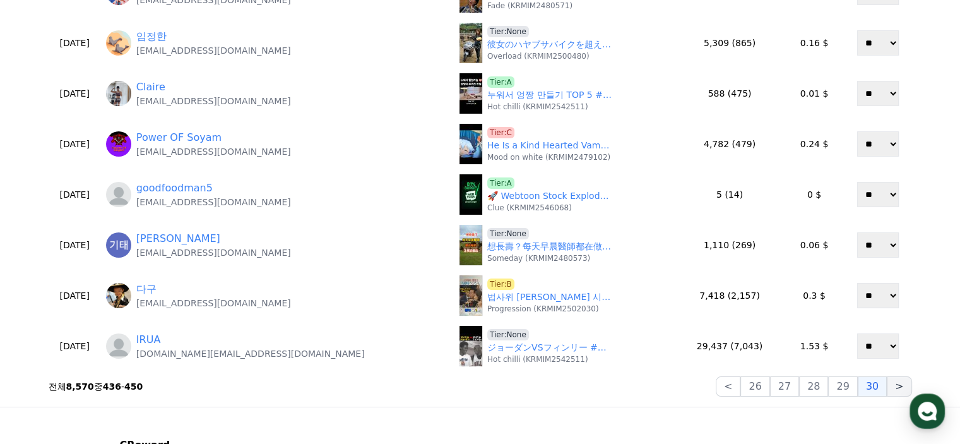
click at [896, 387] on button ">" at bounding box center [899, 386] width 25 height 20
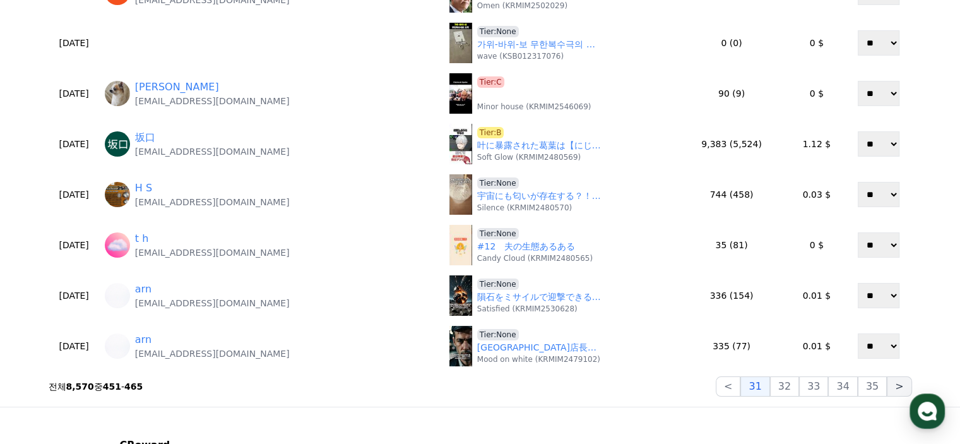
click at [896, 387] on button ">" at bounding box center [899, 386] width 25 height 20
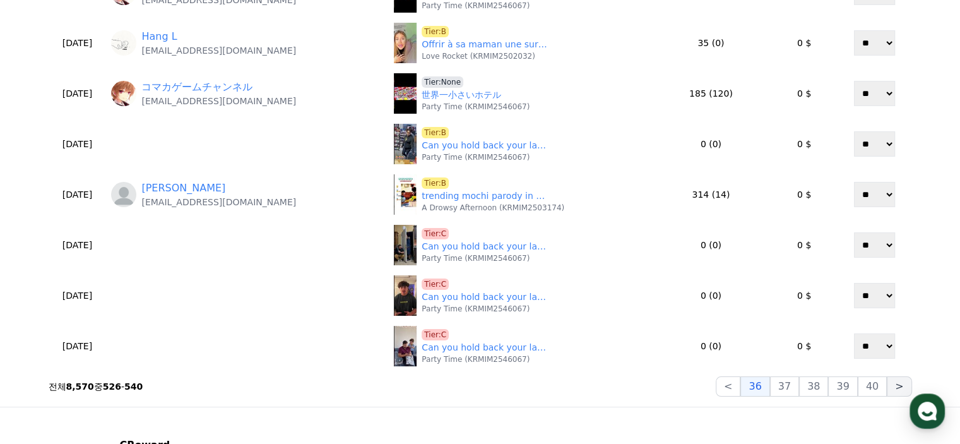
click at [896, 387] on button ">" at bounding box center [899, 386] width 25 height 20
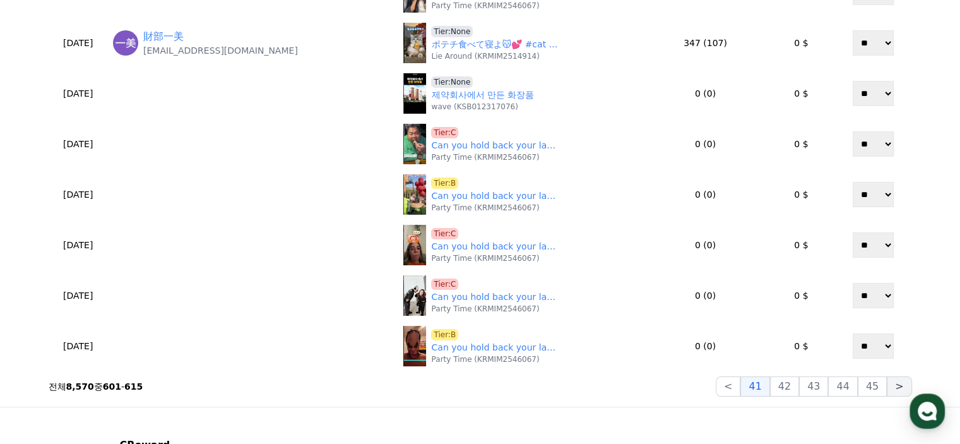
click at [896, 387] on button ">" at bounding box center [899, 386] width 25 height 20
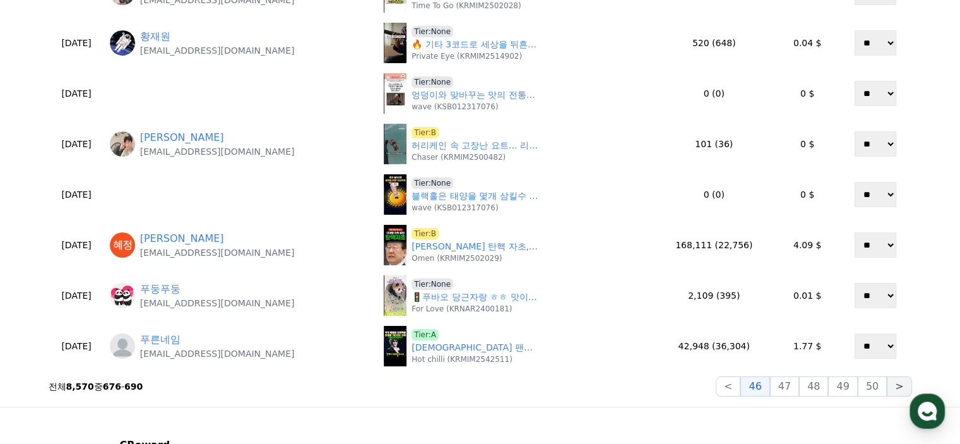
click at [896, 387] on button ">" at bounding box center [899, 386] width 25 height 20
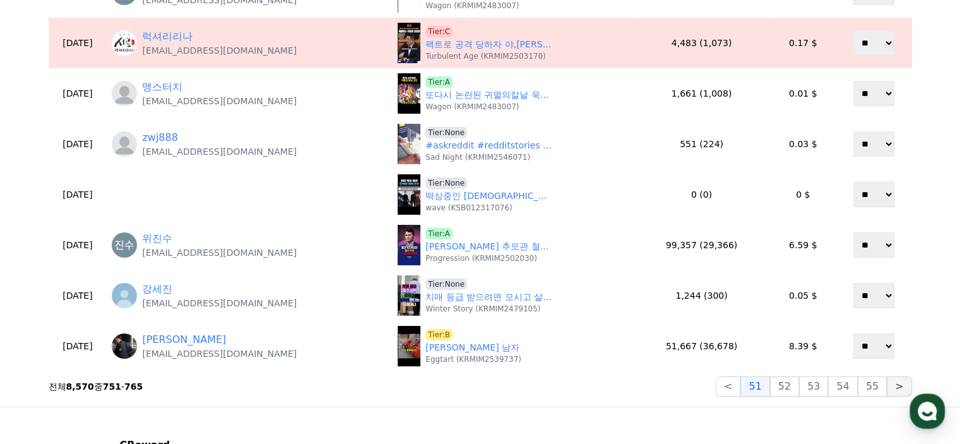
click at [896, 387] on button ">" at bounding box center [899, 386] width 25 height 20
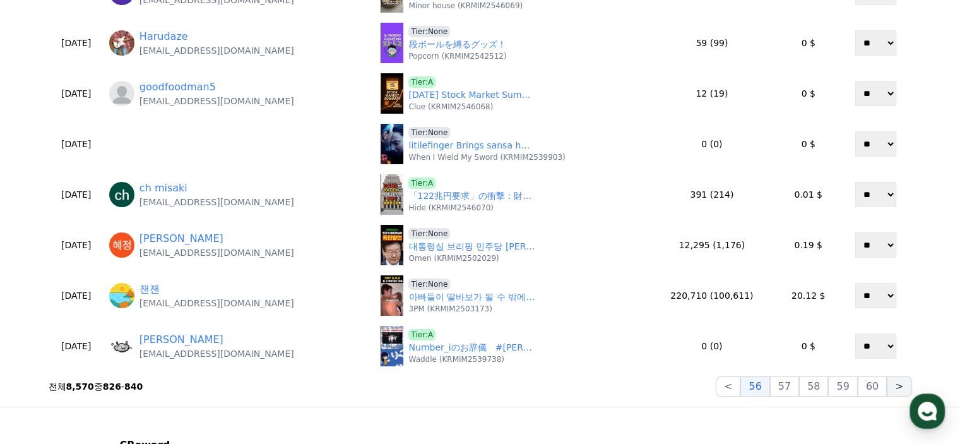
click at [896, 387] on button ">" at bounding box center [899, 386] width 25 height 20
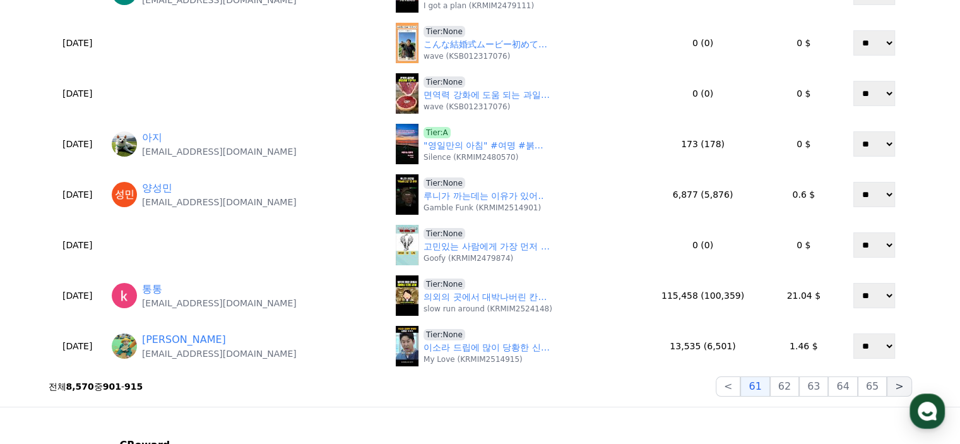
click at [896, 387] on button ">" at bounding box center [899, 386] width 25 height 20
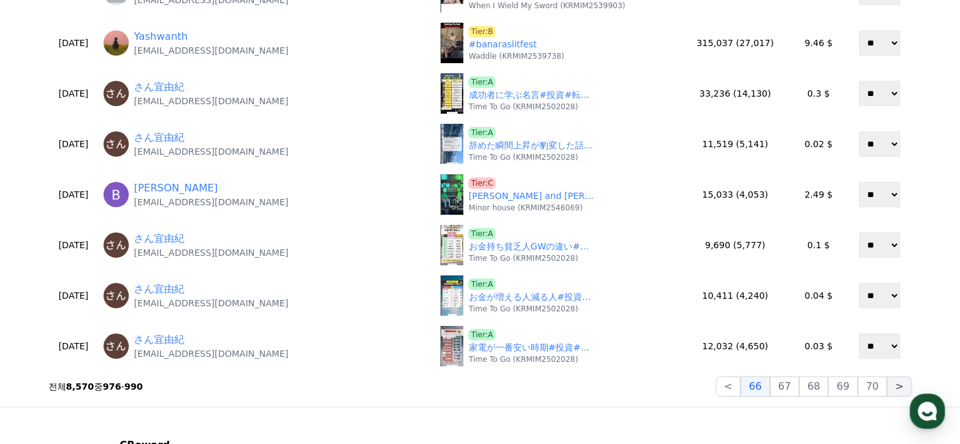
click at [896, 387] on button ">" at bounding box center [899, 386] width 25 height 20
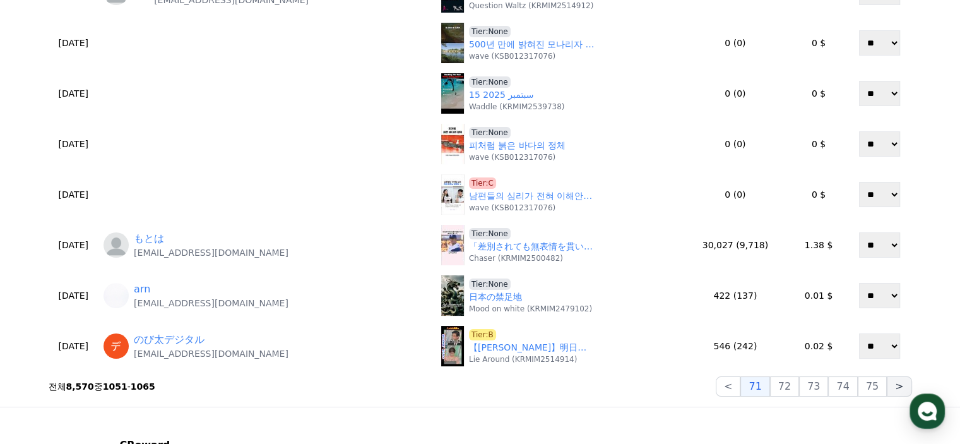
click at [896, 387] on button ">" at bounding box center [899, 386] width 25 height 20
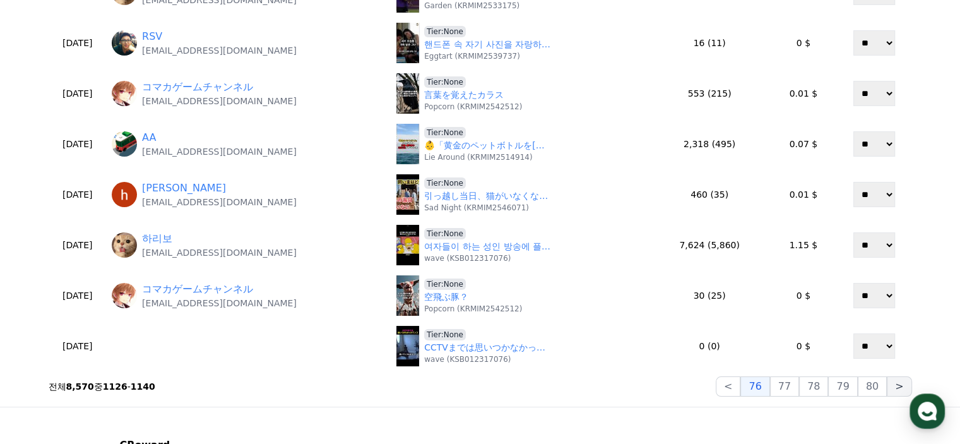
scroll to position [660, 0]
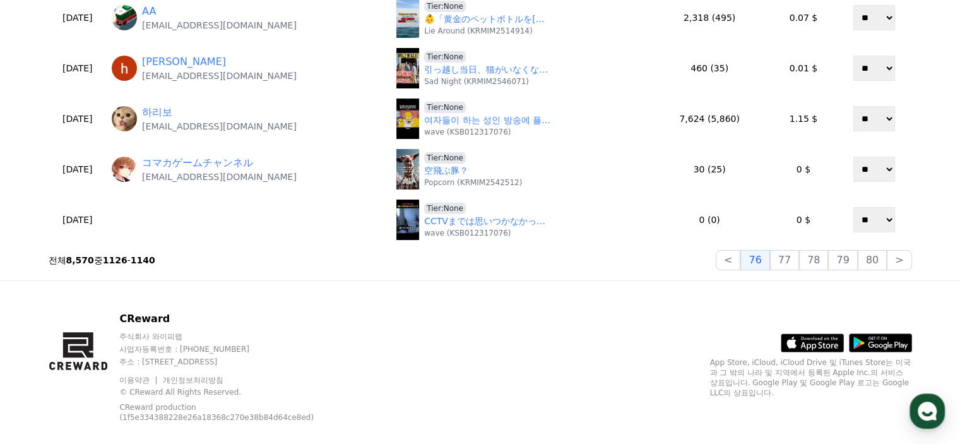
click at [797, 263] on button "77" at bounding box center [784, 260] width 29 height 20
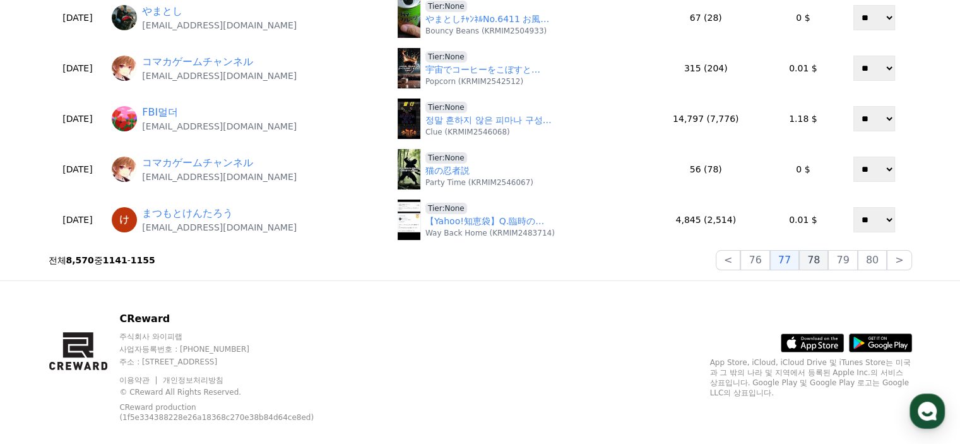
click at [828, 263] on button "78" at bounding box center [813, 260] width 29 height 20
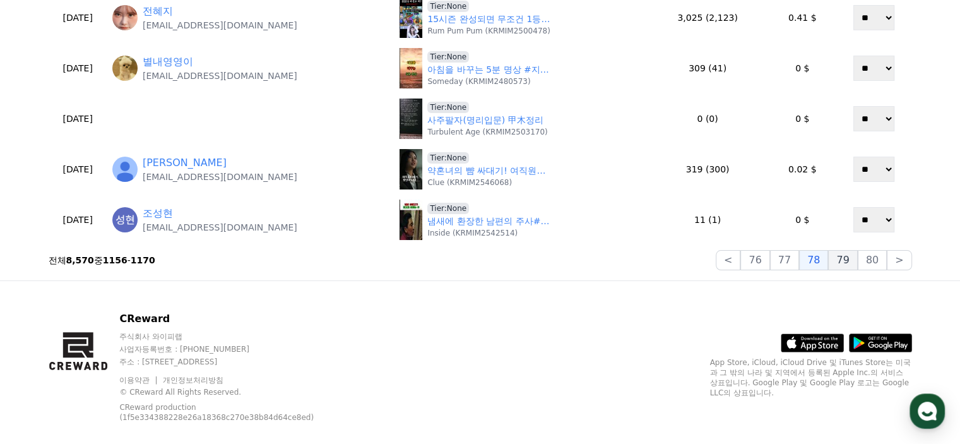
click at [843, 266] on button "79" at bounding box center [842, 260] width 29 height 20
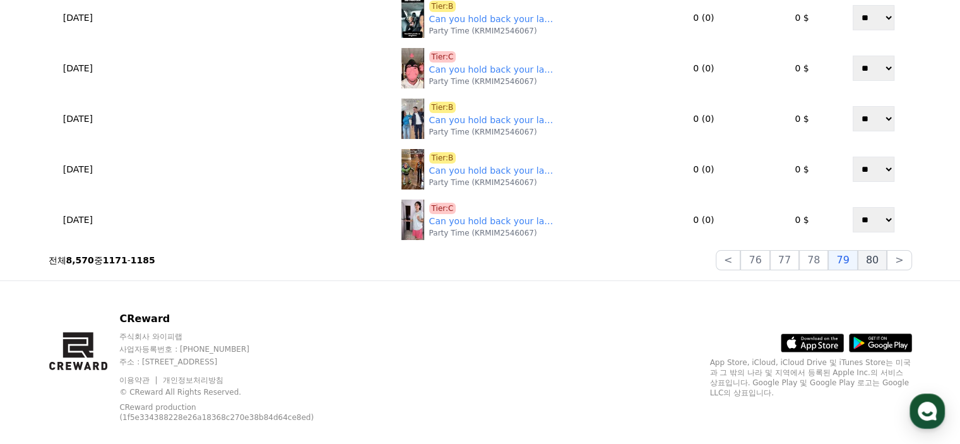
click at [871, 266] on button "80" at bounding box center [872, 260] width 29 height 20
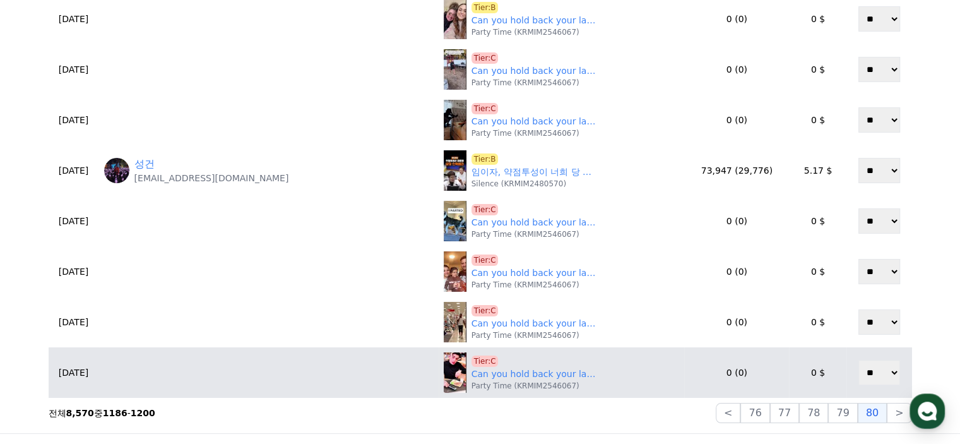
scroll to position [472, 0]
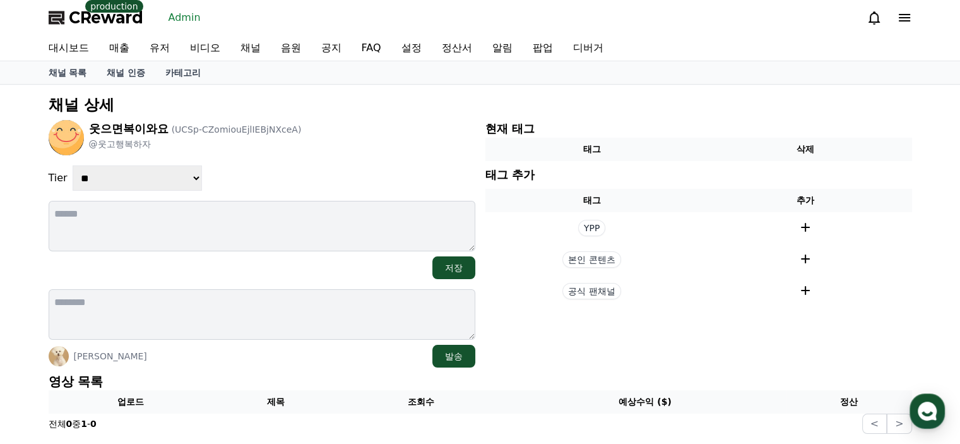
click at [187, 179] on select "**********" at bounding box center [138, 177] width 130 height 25
select select "*"
click at [73, 165] on select "**********" at bounding box center [138, 177] width 130 height 25
click at [274, 175] on div "**********" at bounding box center [262, 177] width 427 height 25
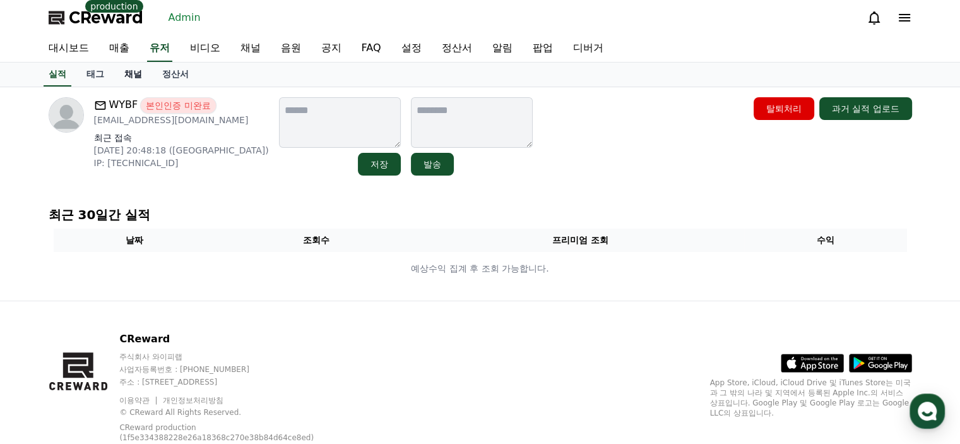
click at [131, 77] on link "채널" at bounding box center [133, 74] width 38 height 24
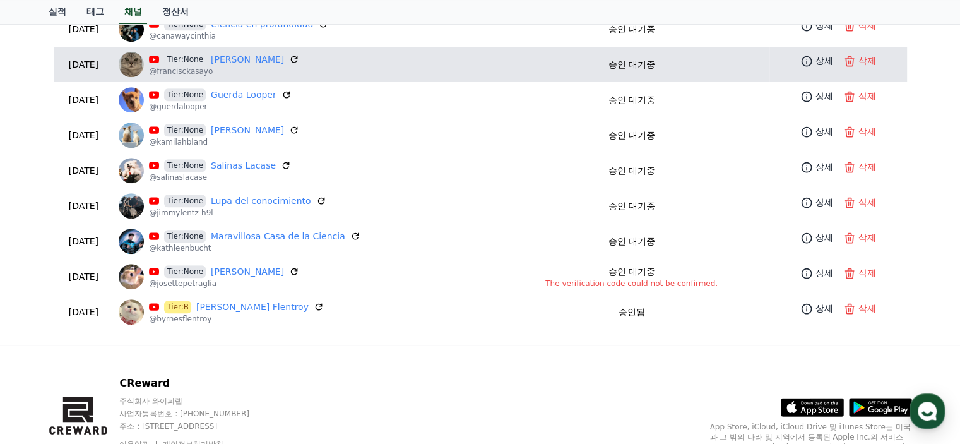
scroll to position [748, 0]
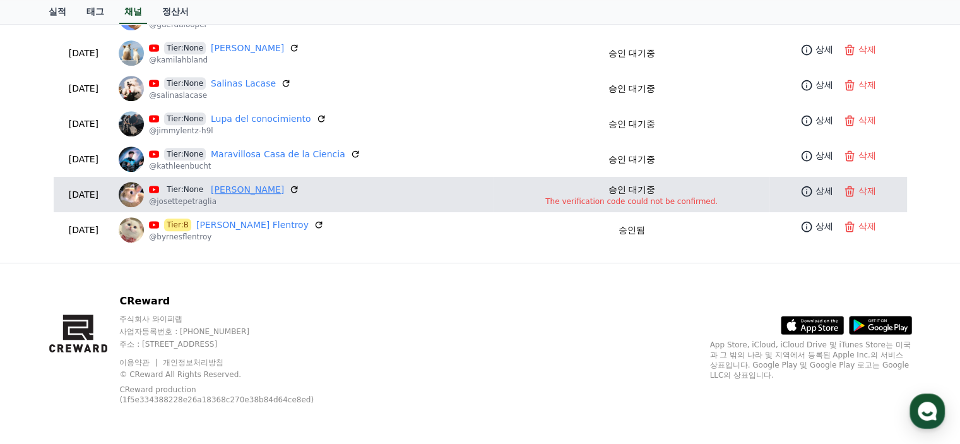
click at [280, 187] on link "Josette Petraglia" at bounding box center [247, 189] width 73 height 13
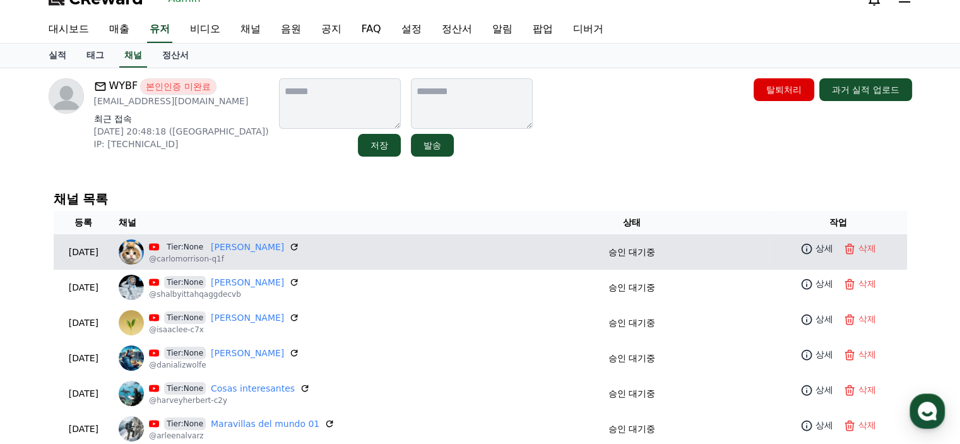
scroll to position [0, 0]
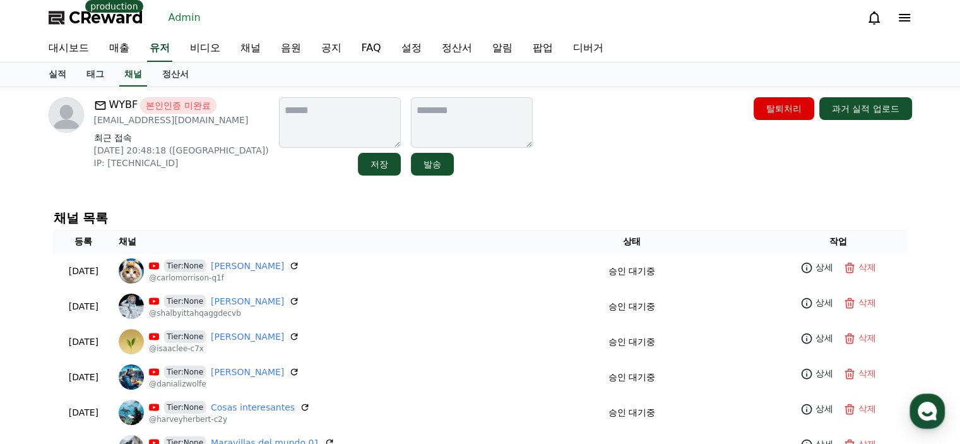
click at [167, 116] on p "13783775991@163.com" at bounding box center [181, 120] width 175 height 13
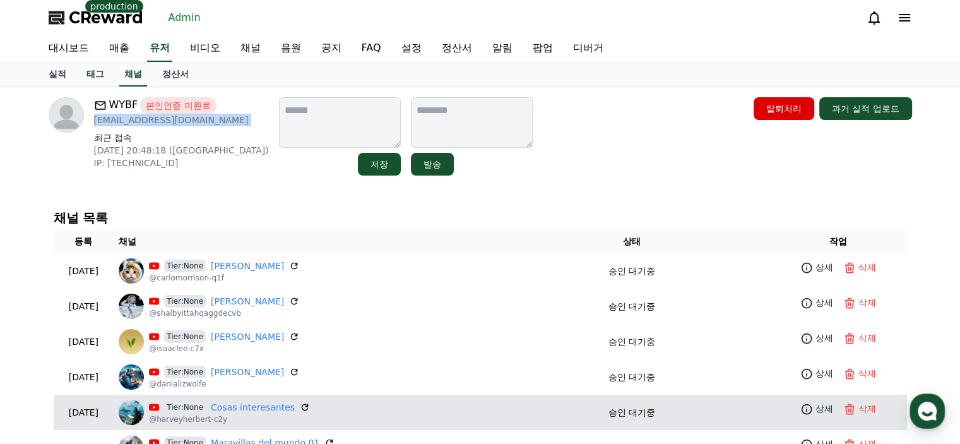
copy div "13783775991@163.com"
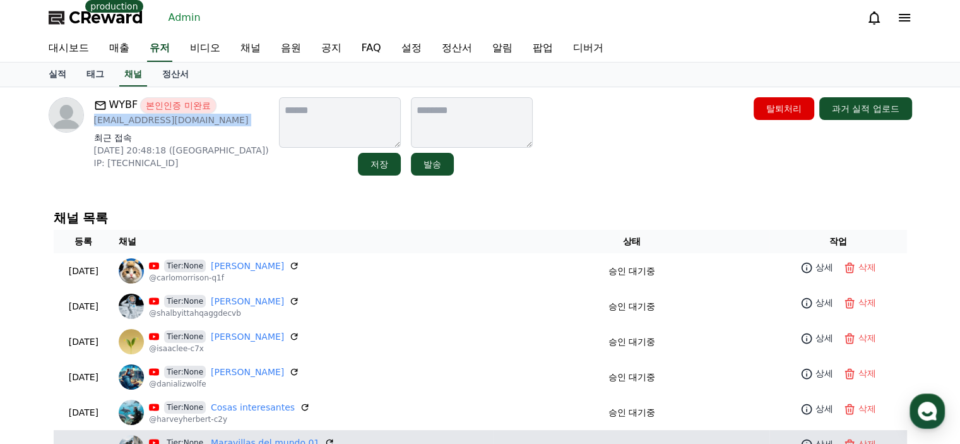
copy div "13783775991@163.com"
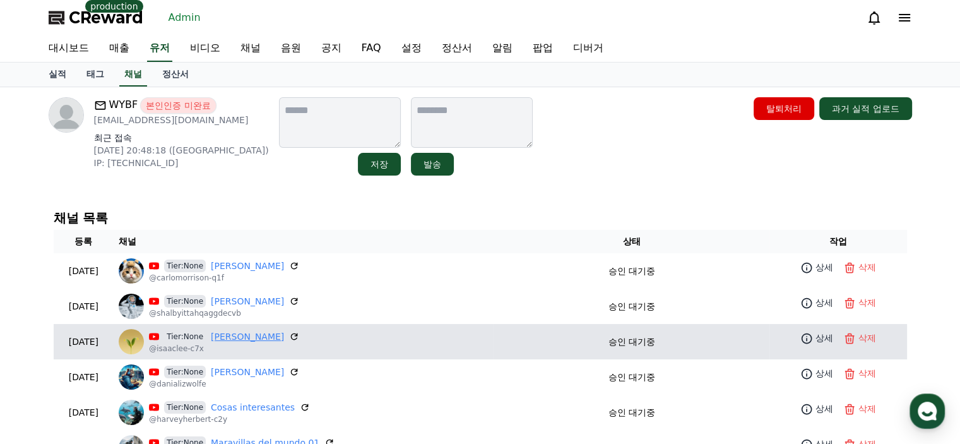
click at [265, 336] on link "[PERSON_NAME]" at bounding box center [247, 336] width 73 height 13
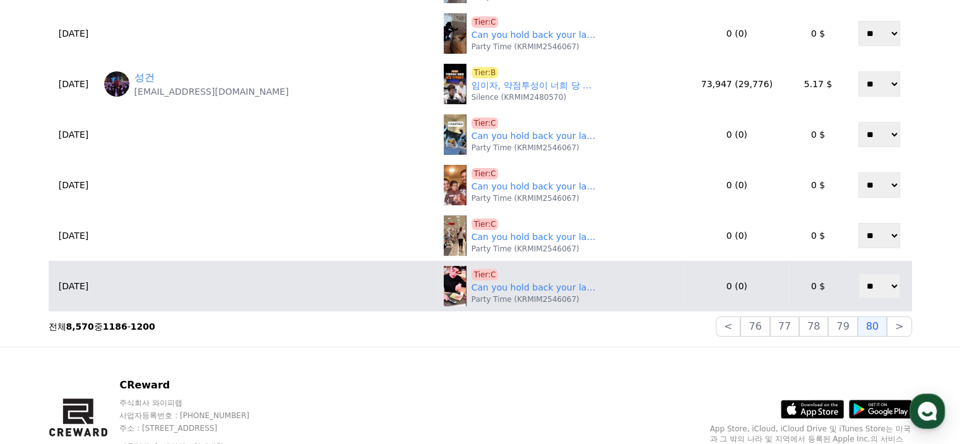
scroll to position [597, 0]
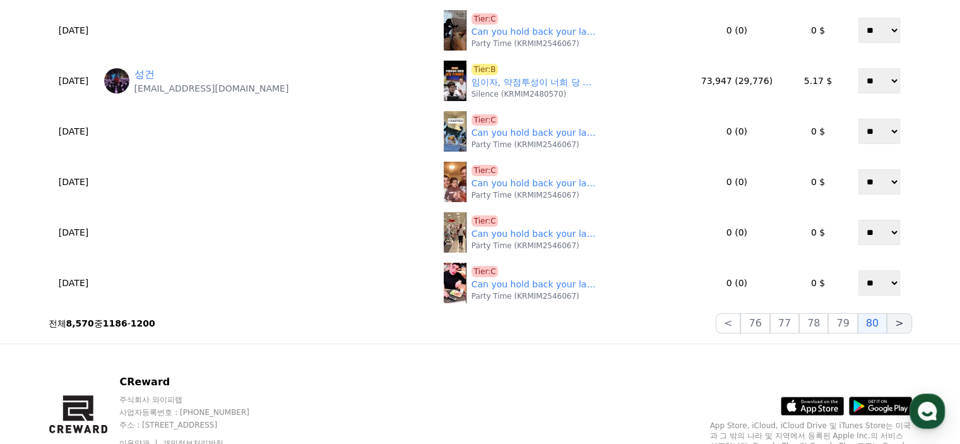
click at [902, 325] on button ">" at bounding box center [899, 323] width 25 height 20
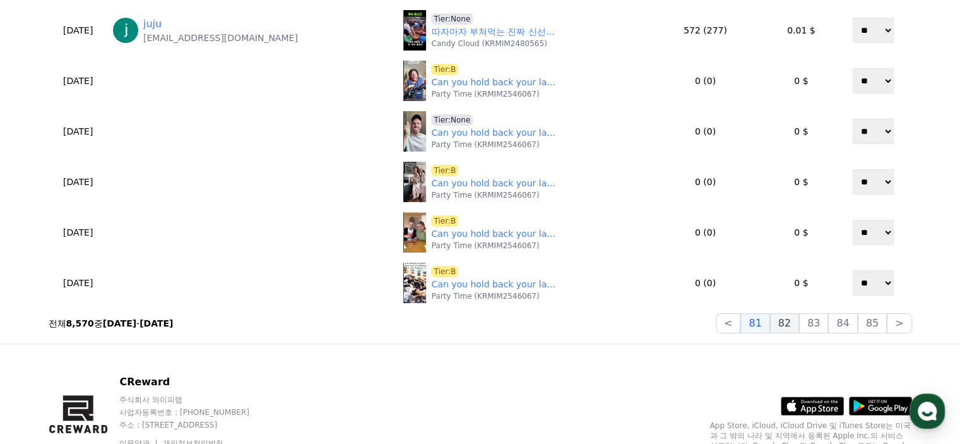
click at [798, 319] on button "82" at bounding box center [784, 323] width 29 height 20
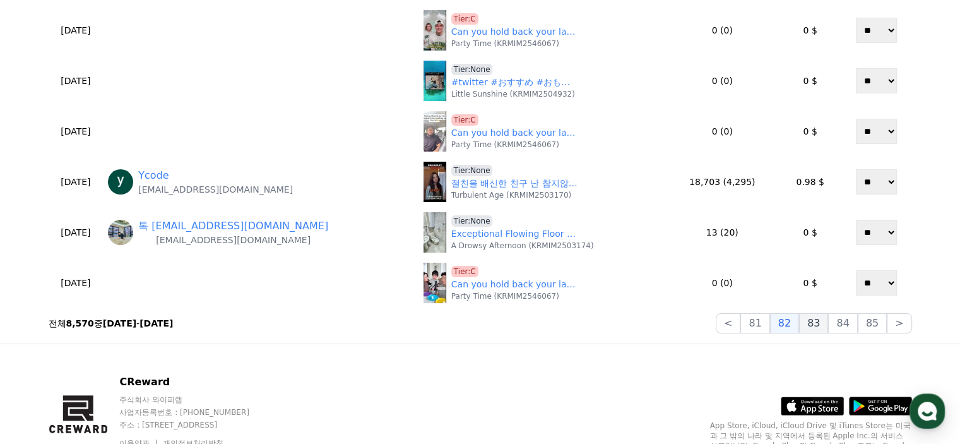
click at [818, 326] on button "83" at bounding box center [813, 323] width 29 height 20
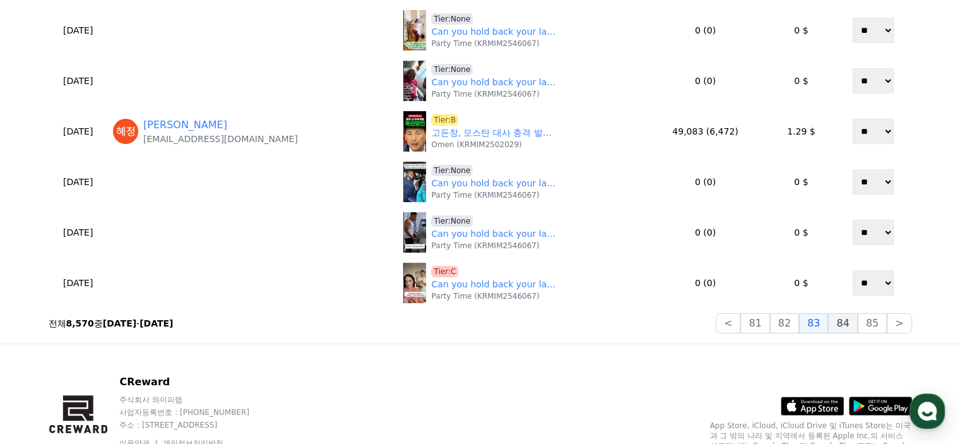
click at [839, 325] on button "84" at bounding box center [842, 323] width 29 height 20
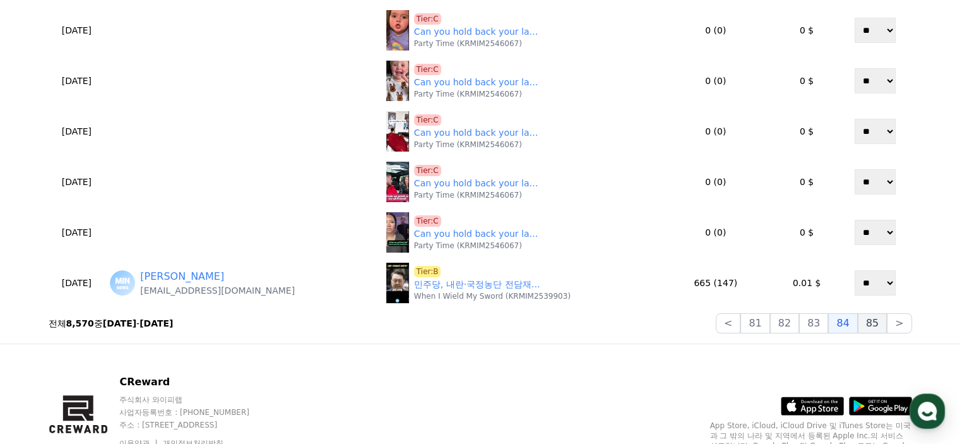
click at [876, 328] on button "85" at bounding box center [872, 323] width 29 height 20
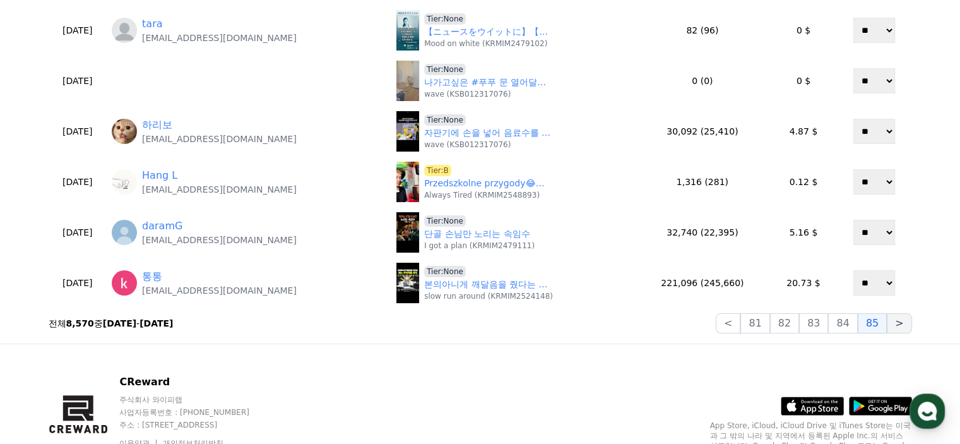
click at [892, 328] on button ">" at bounding box center [899, 323] width 25 height 20
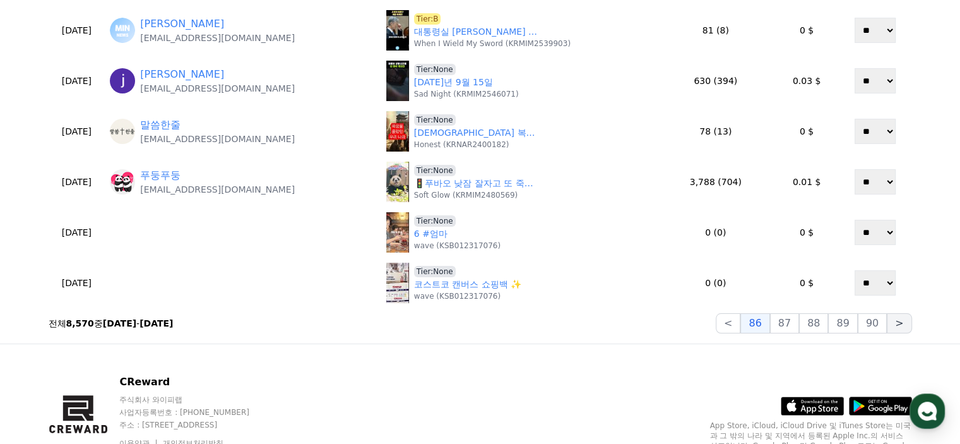
click at [893, 327] on button ">" at bounding box center [899, 323] width 25 height 20
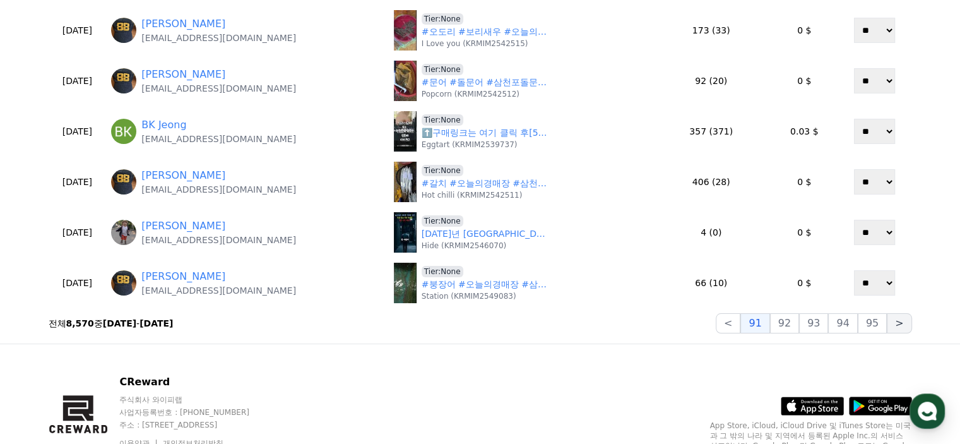
click at [893, 327] on button ">" at bounding box center [899, 323] width 25 height 20
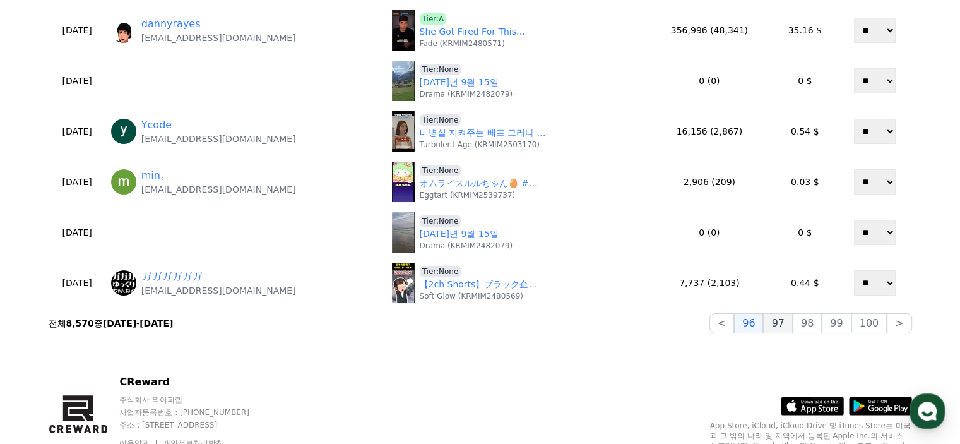
click at [792, 325] on button "97" at bounding box center [777, 323] width 29 height 20
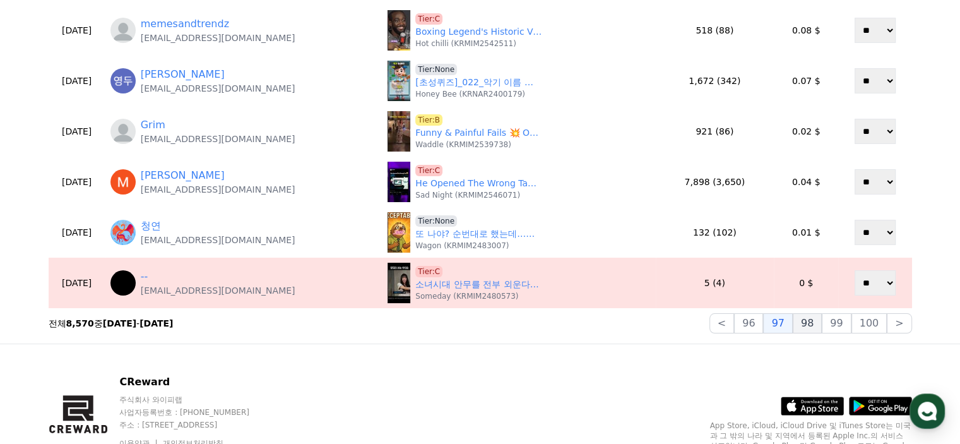
click at [818, 321] on button "98" at bounding box center [807, 323] width 29 height 20
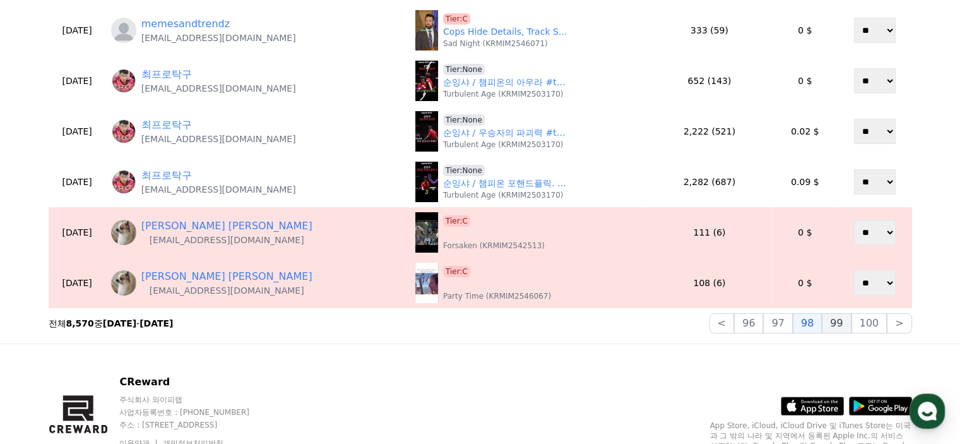
click at [844, 322] on button "99" at bounding box center [836, 323] width 29 height 20
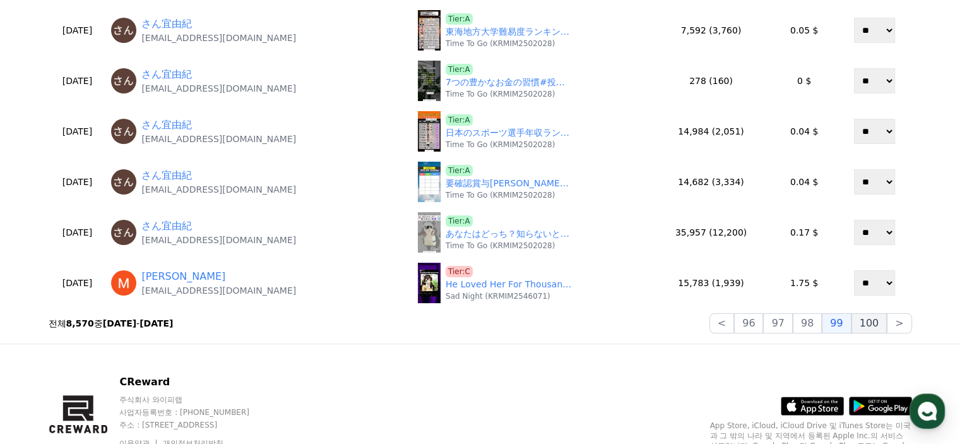
click at [863, 322] on button "100" at bounding box center [869, 323] width 36 height 20
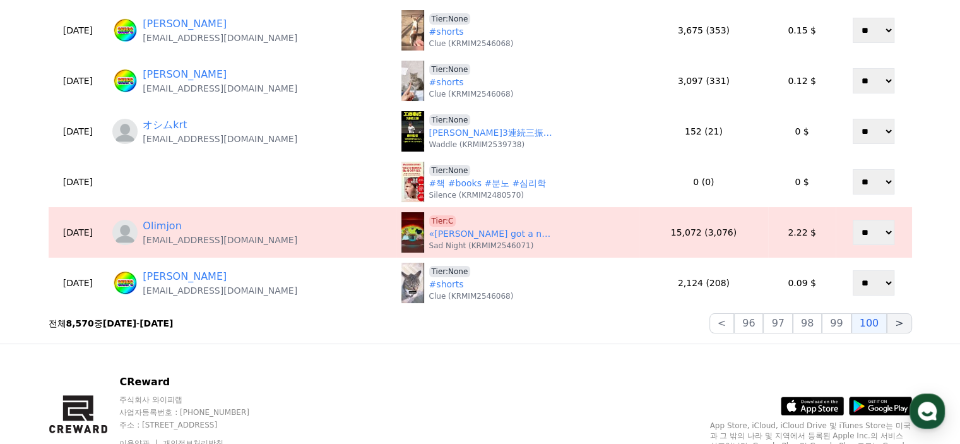
click at [896, 322] on button ">" at bounding box center [899, 323] width 25 height 20
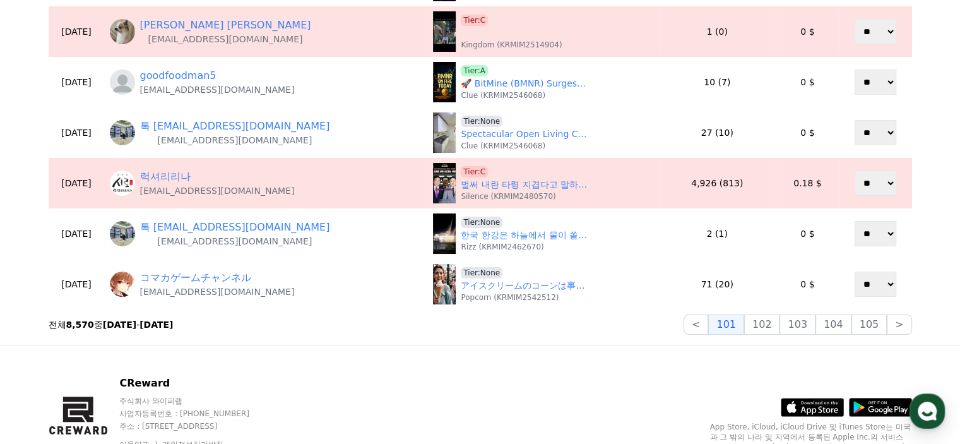
scroll to position [660, 0]
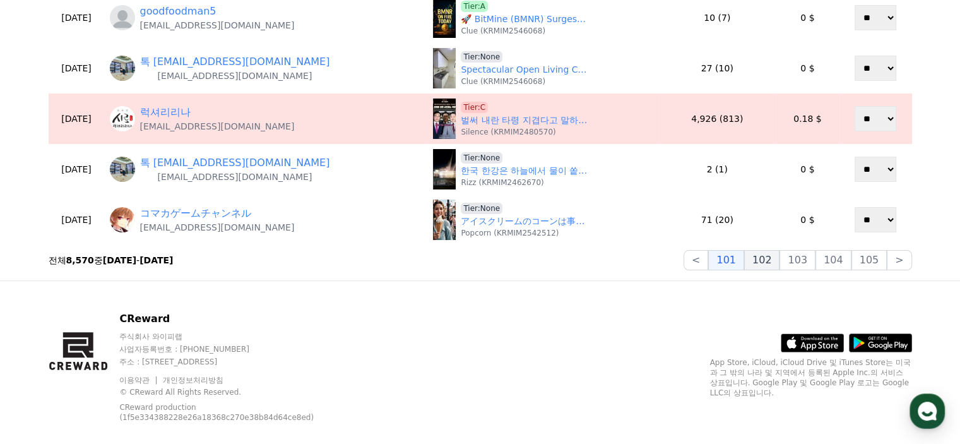
click at [772, 263] on button "102" at bounding box center [762, 260] width 36 height 20
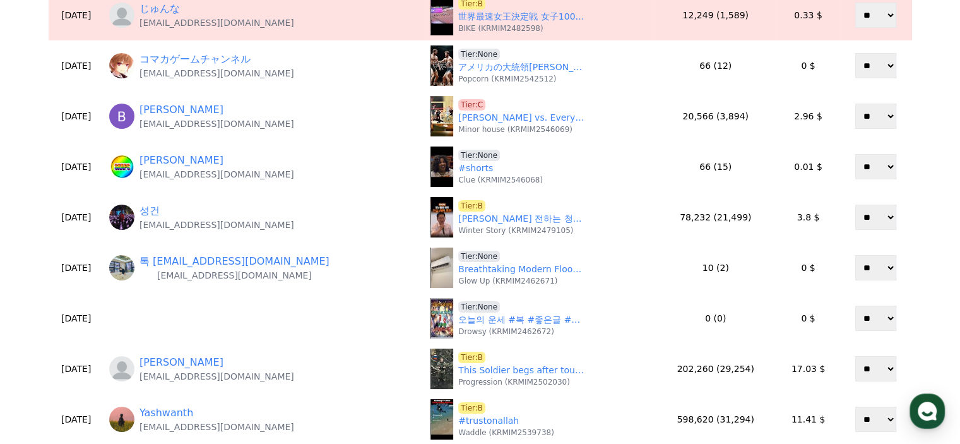
scroll to position [155, 0]
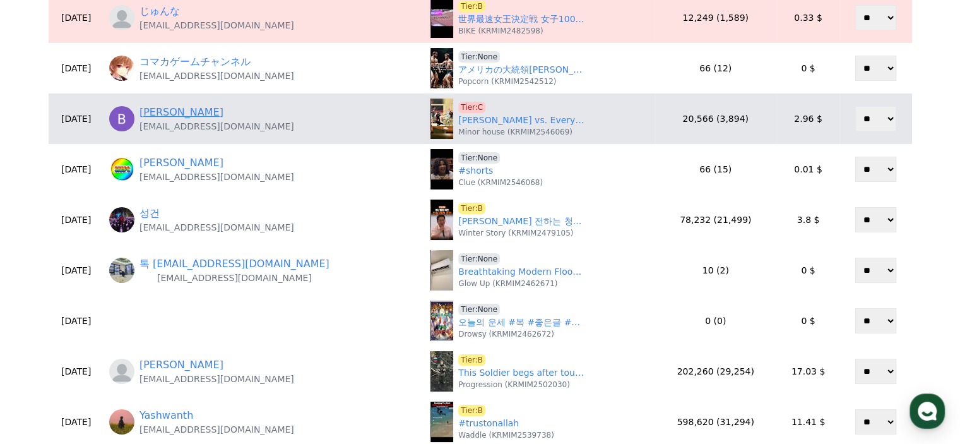
click at [189, 112] on link "[PERSON_NAME]" at bounding box center [181, 112] width 84 height 15
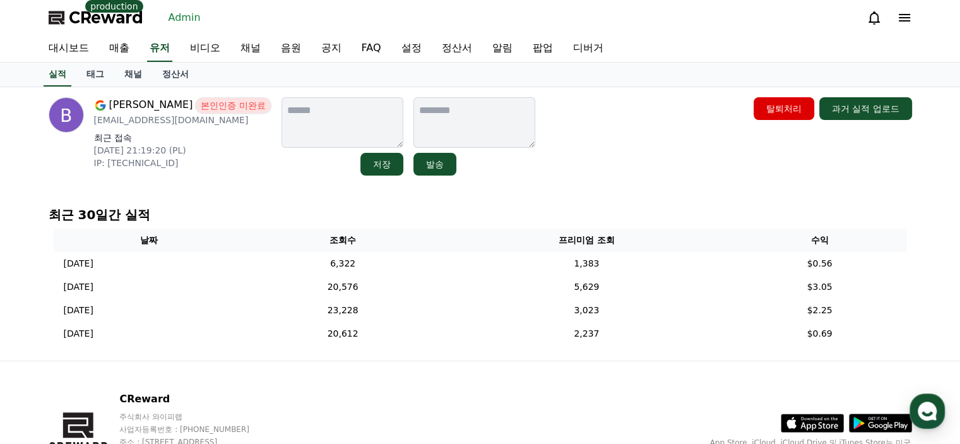
click at [194, 165] on p "IP: [TECHNICAL_ID]" at bounding box center [182, 163] width 177 height 13
click at [119, 72] on link "채널" at bounding box center [133, 74] width 38 height 24
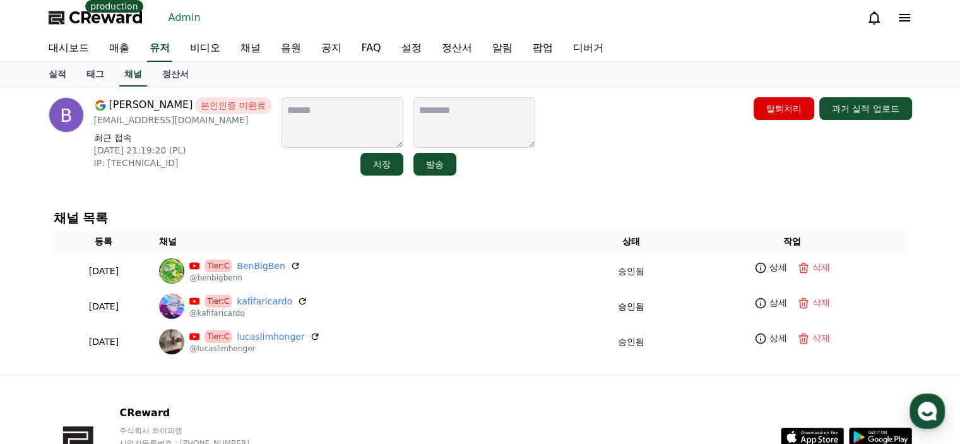
click at [250, 186] on div "[PERSON_NAME] 본인인증 미완료 [EMAIL_ADDRESS][DOMAIN_NAME] 최근 접속 [DATE] 21:19:20 (PL) …" at bounding box center [480, 230] width 884 height 287
